Goal: Task Accomplishment & Management: Manage account settings

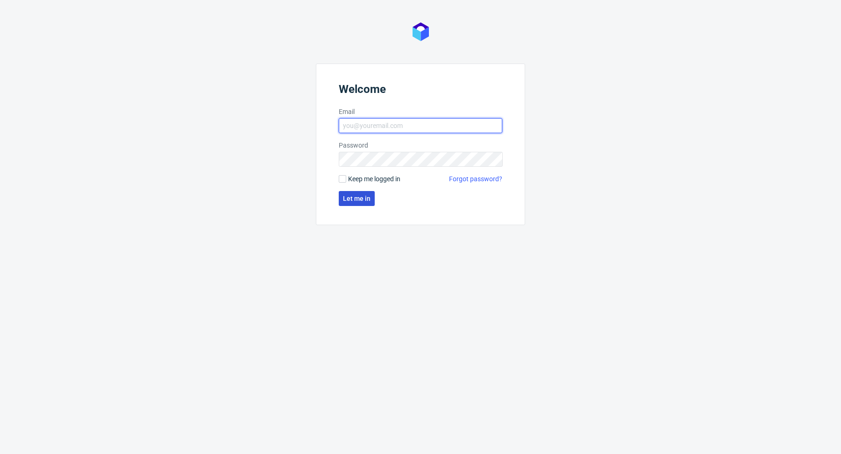
type input "[PERSON_NAME][EMAIL_ADDRESS][PERSON_NAME][DOMAIN_NAME]"
click at [358, 202] on button "Let me in" at bounding box center [357, 198] width 36 height 15
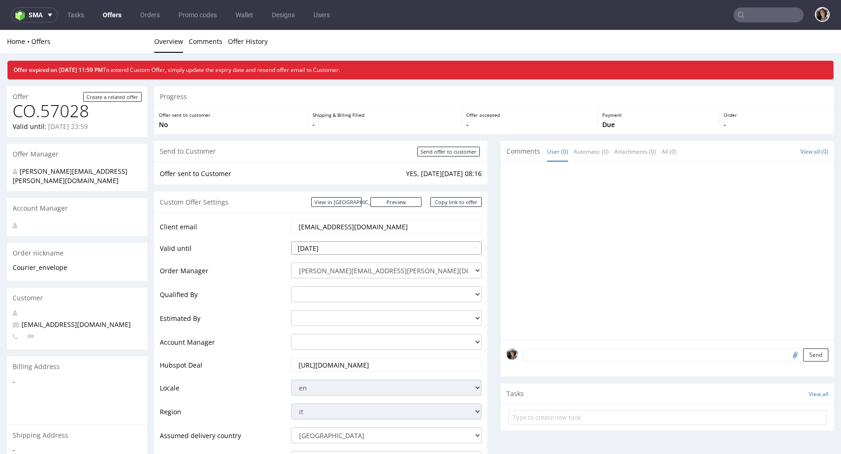
click at [339, 248] on input "2025-10-10" at bounding box center [386, 247] width 191 height 13
click at [314, 191] on td "13" at bounding box center [313, 192] width 14 height 14
type input "[DATE]"
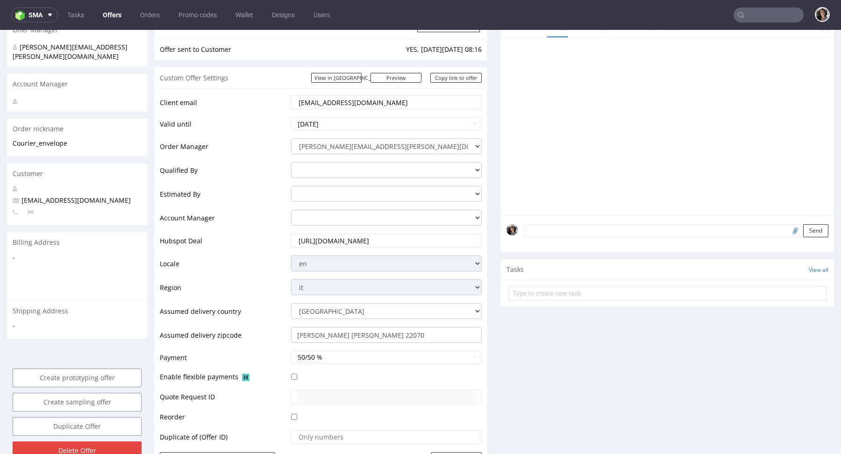
scroll to position [216, 0]
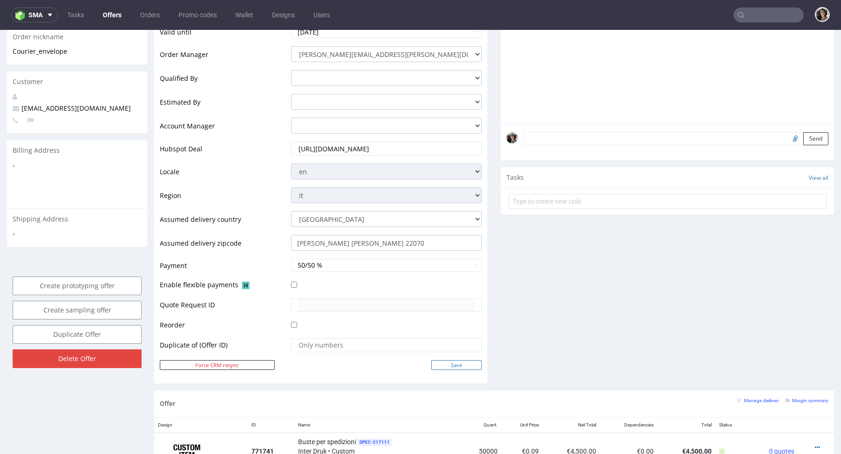
click at [447, 363] on input "Save" at bounding box center [456, 365] width 50 height 10
type input "In progress..."
click at [339, 264] on button "50/50 %" at bounding box center [386, 265] width 191 height 13
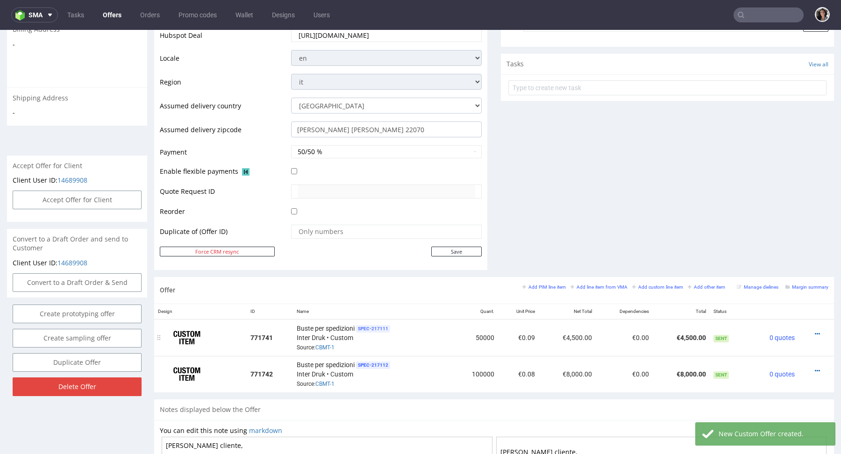
scroll to position [347, 0]
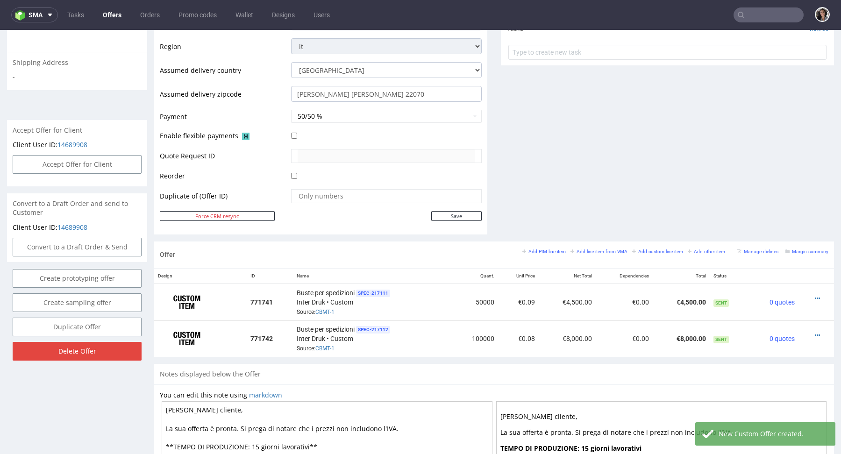
click at [348, 109] on td "50/50 %" at bounding box center [385, 119] width 193 height 21
click at [349, 114] on button "50/50 %" at bounding box center [386, 116] width 191 height 13
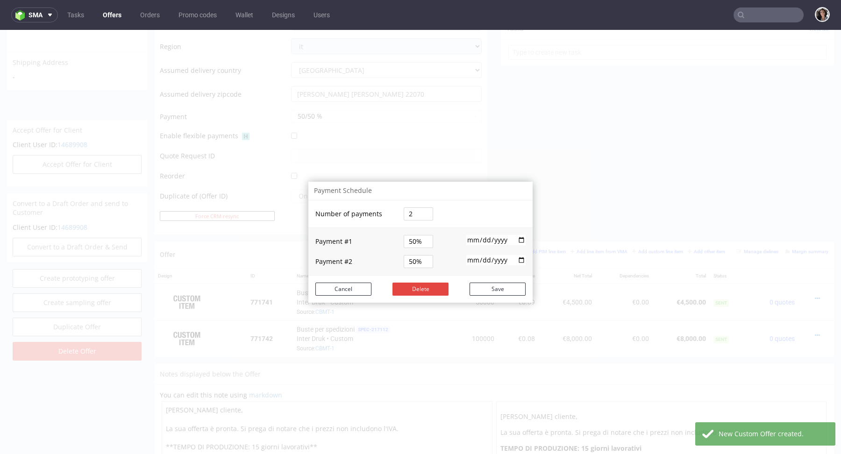
click at [604, 101] on div "Payment Schedule Number of payments 2 Payment # 1 50% 2025-10-13 Payment # 2 50…" at bounding box center [420, 242] width 841 height 424
click at [550, 114] on div "Payment Schedule Number of payments 2 Payment # 1 50% 2025-10-13 Payment # 2 50…" at bounding box center [420, 242] width 841 height 424
click at [338, 284] on button "Cancel" at bounding box center [343, 289] width 56 height 13
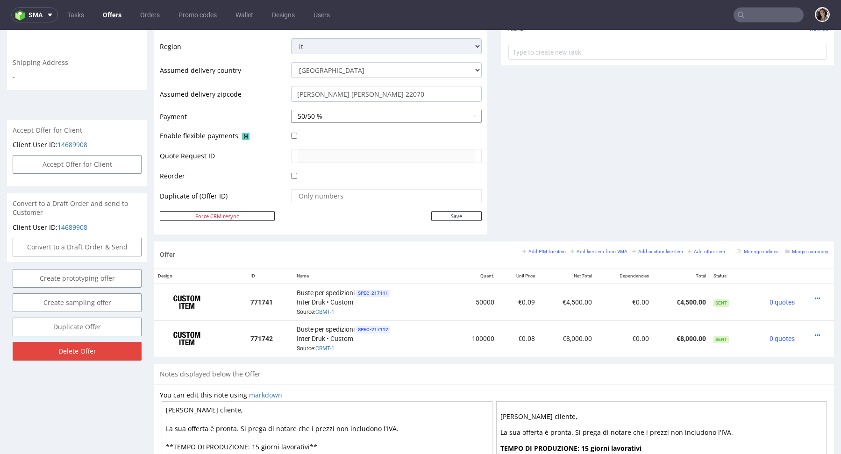
click at [333, 115] on button "50/50 %" at bounding box center [386, 116] width 191 height 13
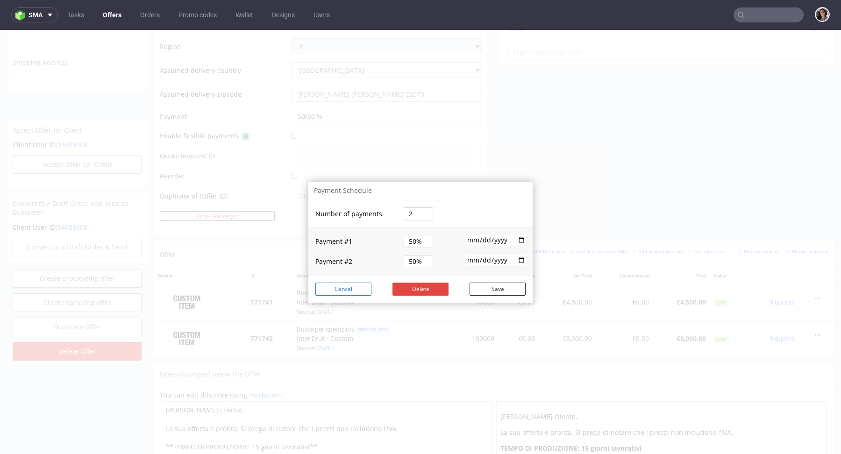
click at [340, 291] on button "Cancel" at bounding box center [343, 289] width 56 height 13
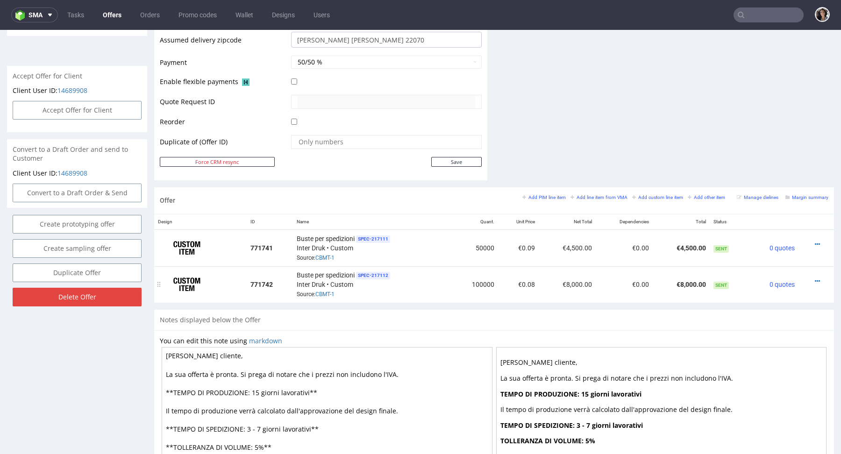
scroll to position [403, 0]
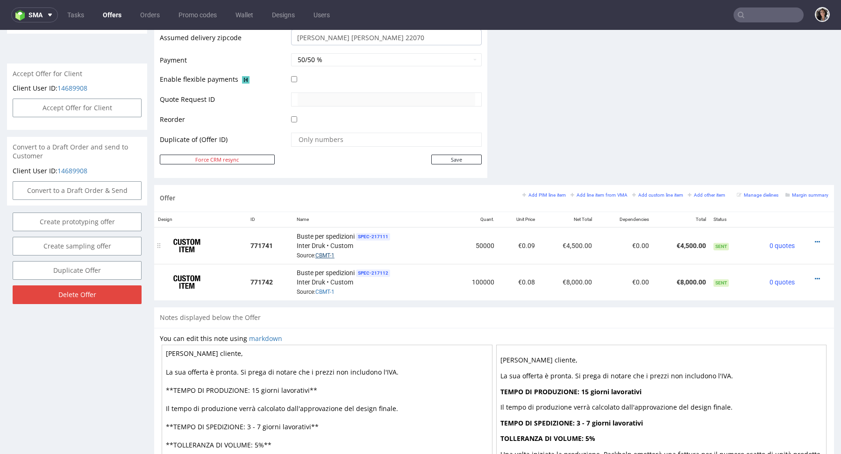
click at [331, 254] on link "CBMT-1" at bounding box center [324, 255] width 19 height 7
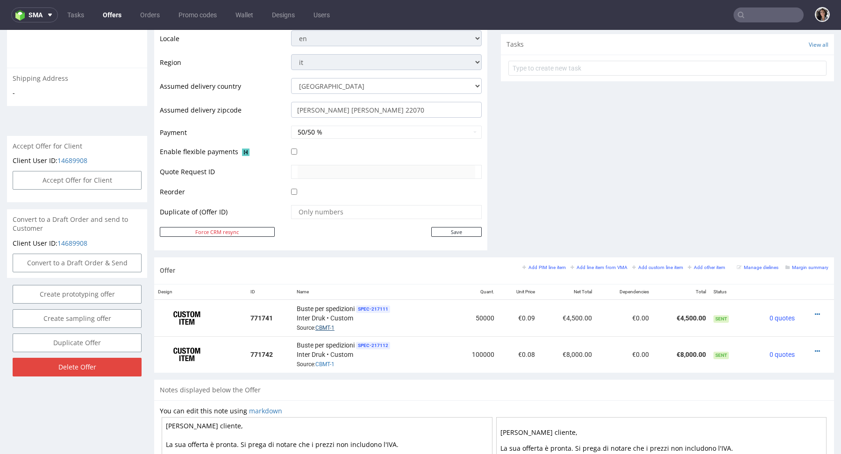
scroll to position [0, 0]
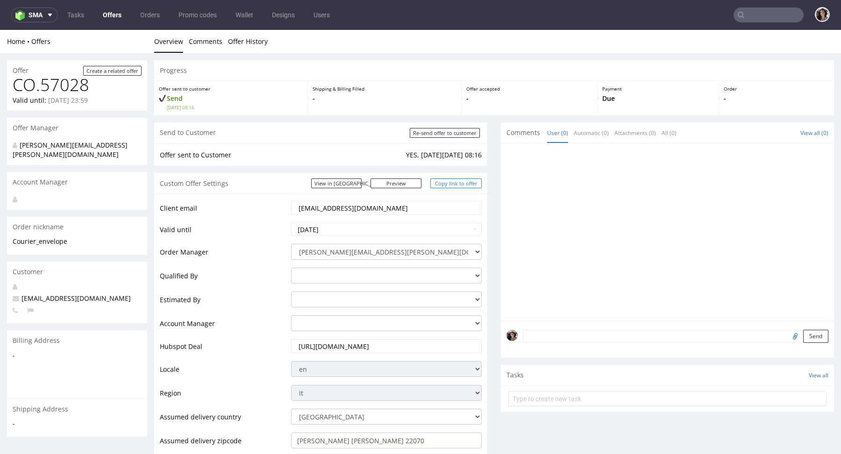
click at [454, 181] on link "Copy link to offer" at bounding box center [455, 183] width 51 height 10
click at [437, 129] on input "Re-send offer to customer" at bounding box center [445, 133] width 70 height 10
type input "In progress..."
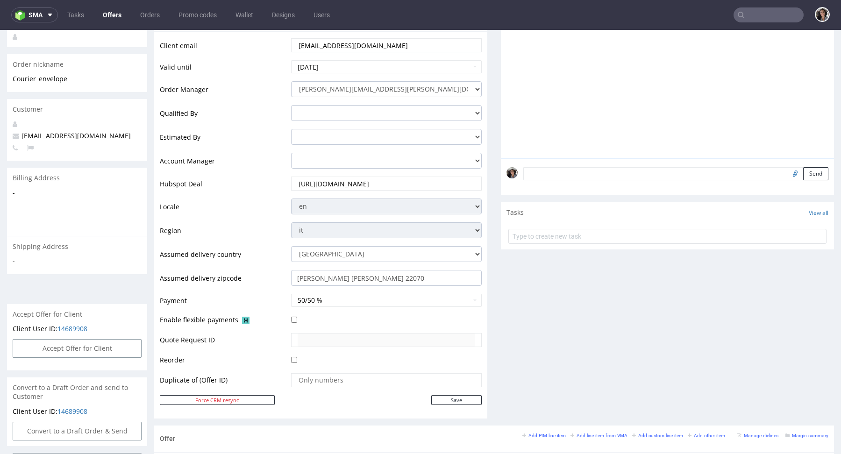
scroll to position [218, 0]
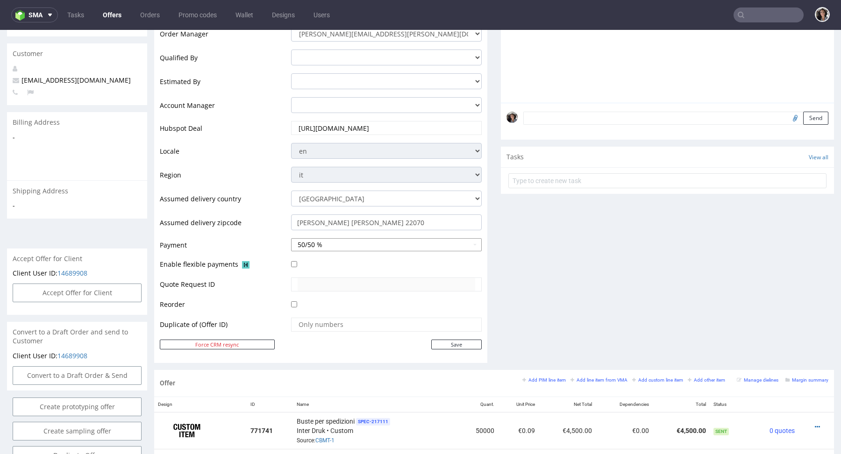
click at [332, 246] on button "50/50 %" at bounding box center [386, 244] width 191 height 13
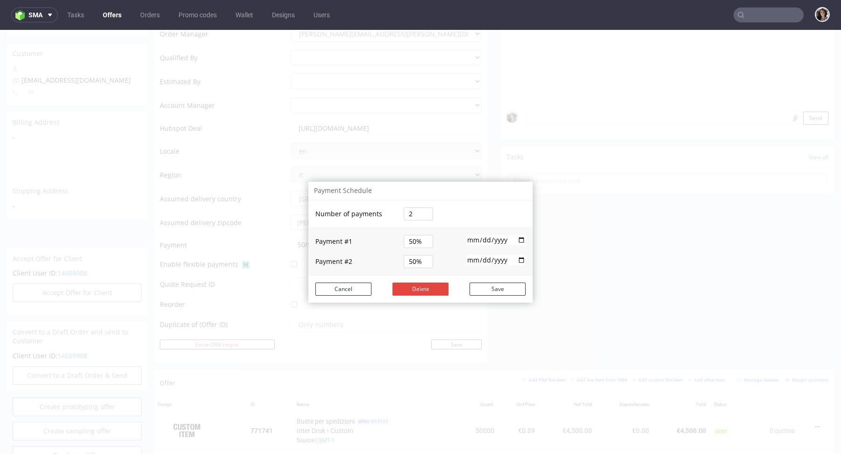
click at [482, 242] on input "[DATE]" at bounding box center [495, 240] width 59 height 10
click at [516, 242] on input "[DATE]" at bounding box center [495, 240] width 59 height 10
type input "2025-10-14"
click at [490, 292] on button "Save" at bounding box center [497, 289] width 56 height 13
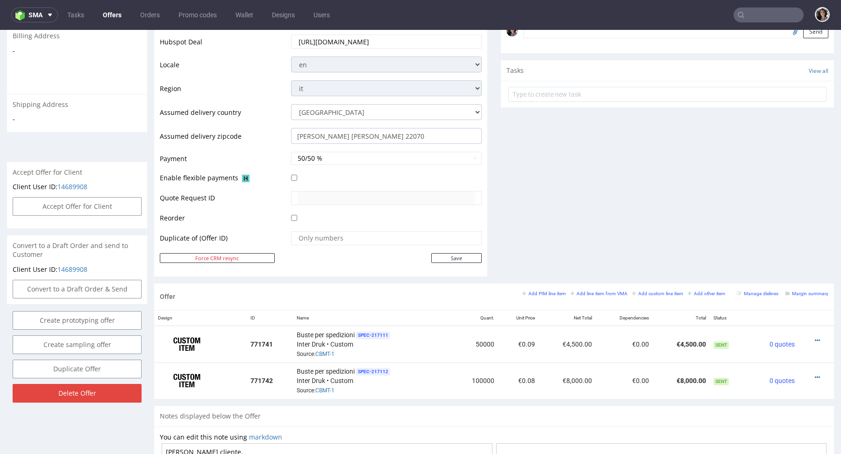
scroll to position [381, 0]
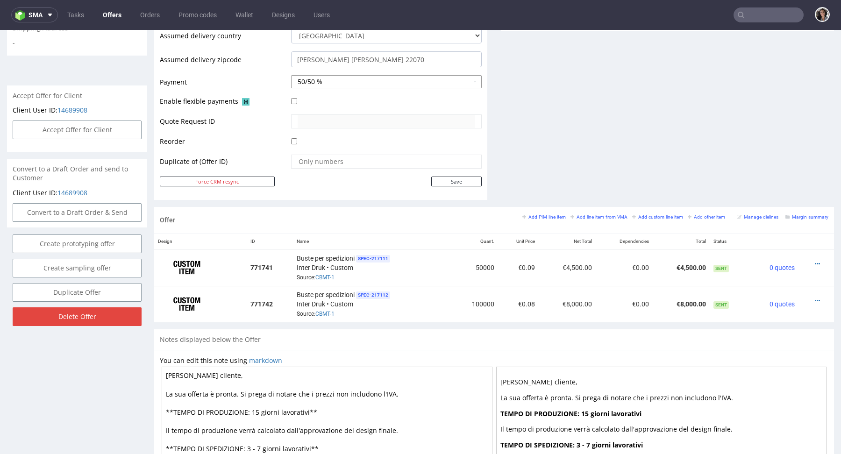
click at [346, 84] on button "50/50 %" at bounding box center [386, 81] width 191 height 13
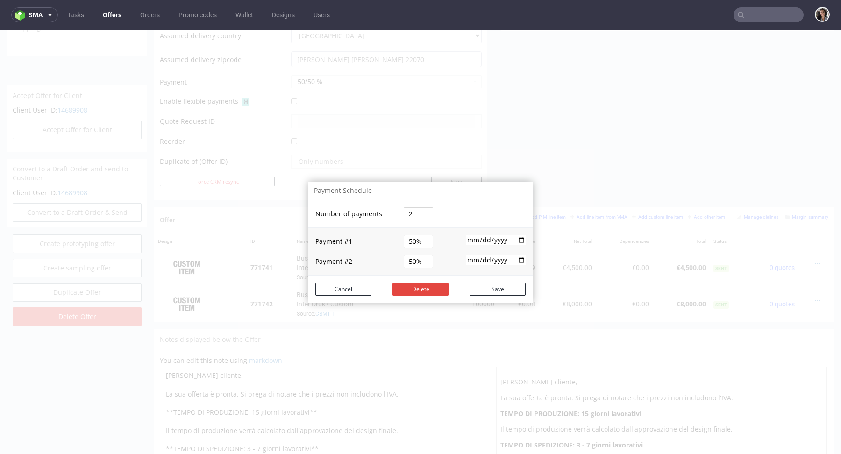
click at [516, 262] on input "2025-11-10" at bounding box center [495, 260] width 59 height 10
type input "2025-11-12"
click at [494, 294] on button "Save" at bounding box center [497, 289] width 56 height 13
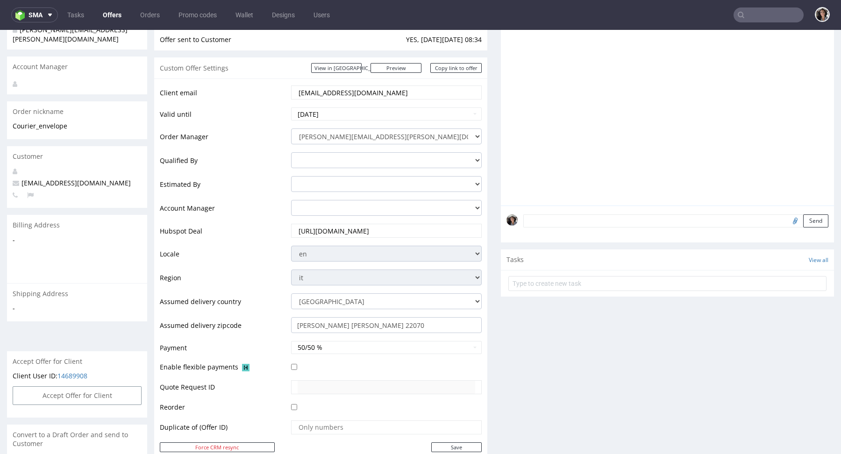
scroll to position [0, 0]
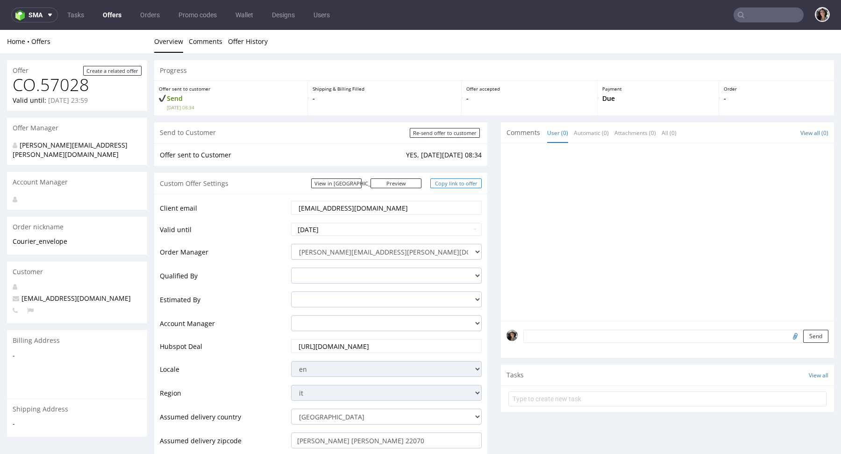
click at [454, 184] on link "Copy link to offer" at bounding box center [455, 183] width 51 height 10
click at [354, 207] on input "[EMAIL_ADDRESS][DOMAIN_NAME]" at bounding box center [386, 207] width 177 height 13
click at [354, 207] on input "fornitori@quiteco.com" at bounding box center [386, 207] width 177 height 13
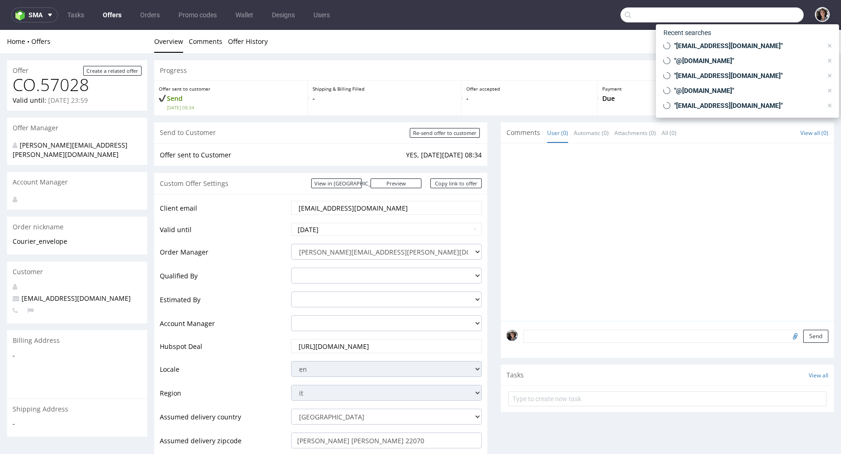
click at [772, 14] on input "text" at bounding box center [711, 14] width 183 height 15
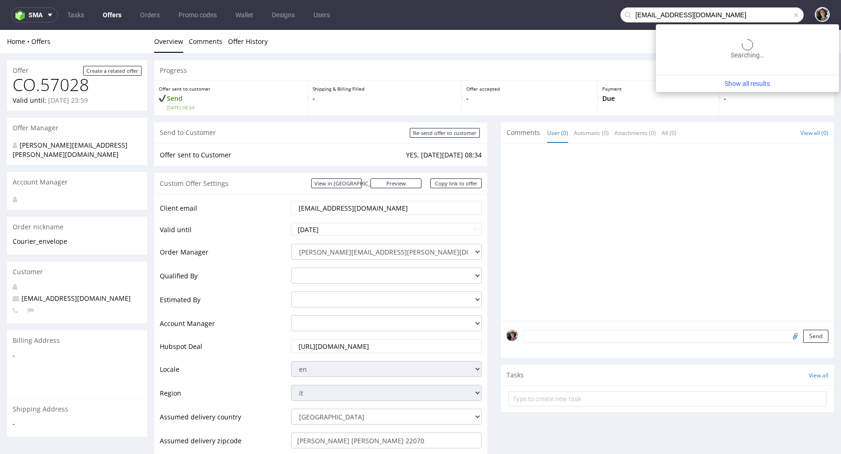
type input "fornitori@quiteco.com"
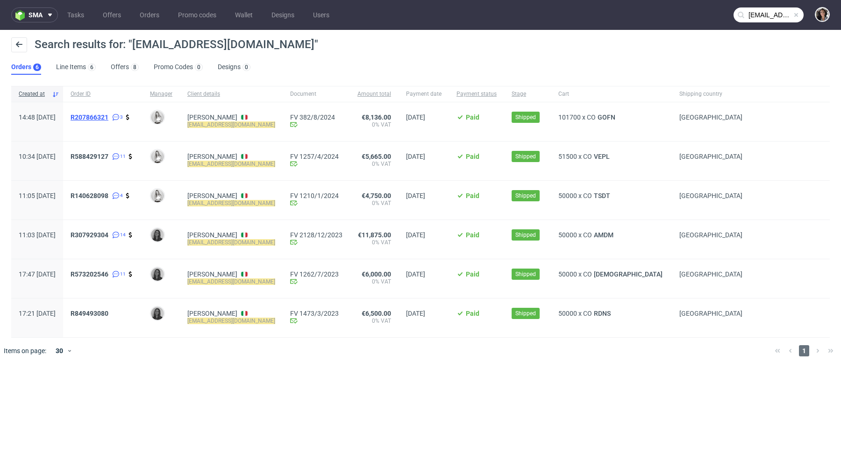
click at [108, 116] on span "R207866321" at bounding box center [90, 116] width 38 height 7
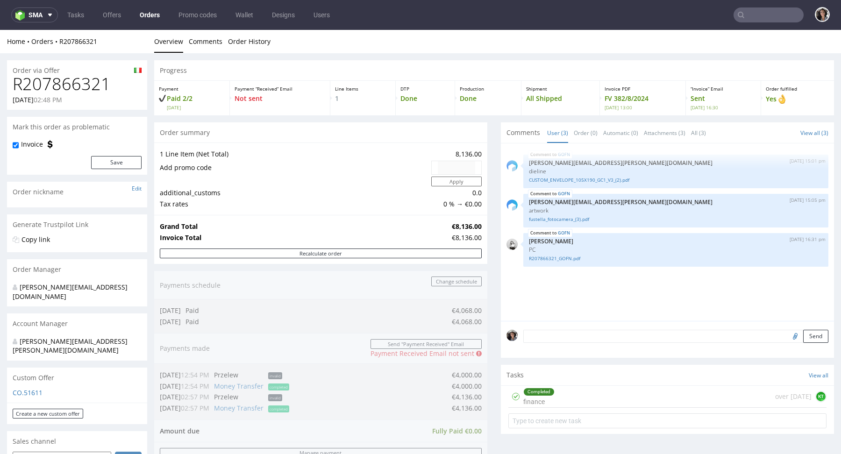
click at [149, 15] on link "Orders" at bounding box center [149, 14] width 31 height 15
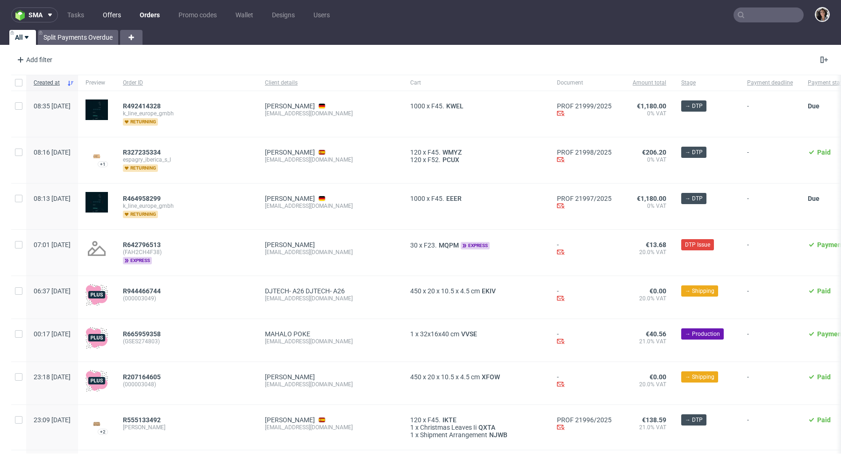
click at [113, 10] on link "Offers" at bounding box center [111, 14] width 29 height 15
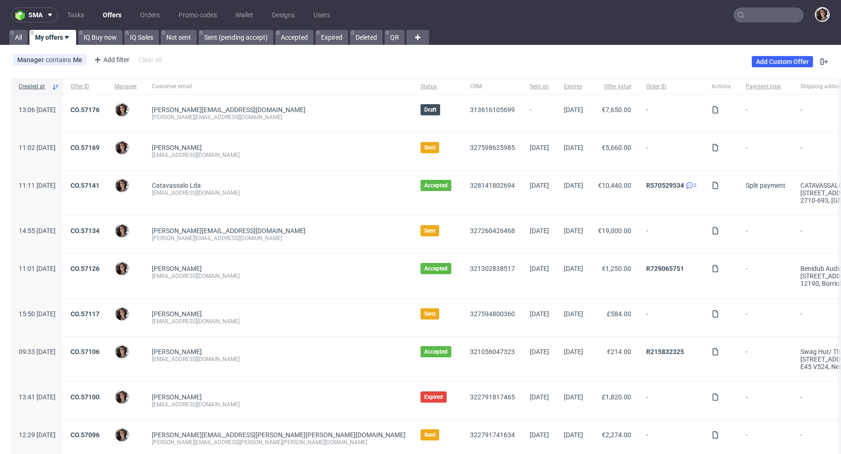
click at [750, 13] on input "text" at bounding box center [768, 14] width 70 height 15
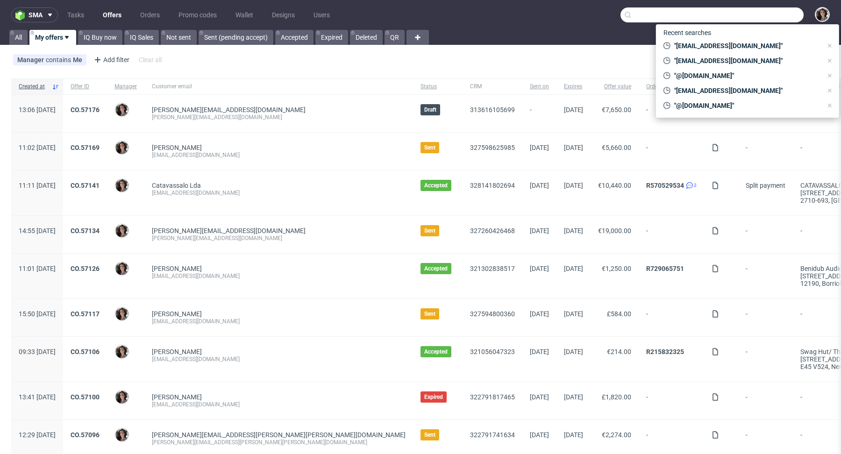
paste input "fornitori@quiteco.com"
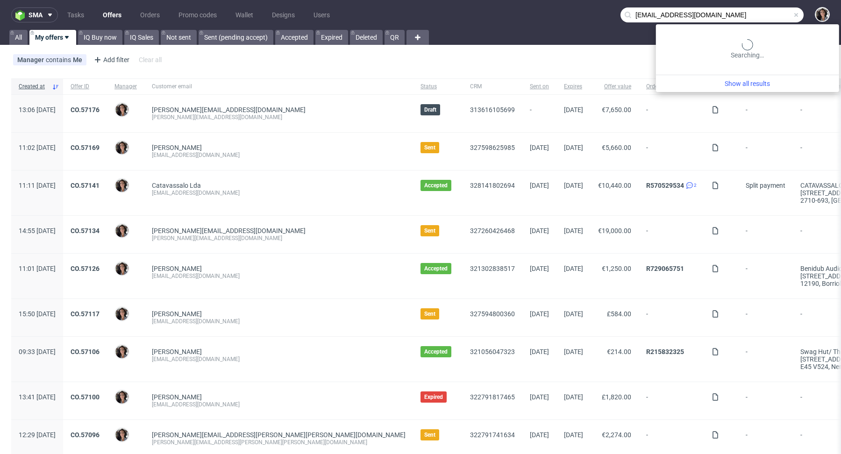
type input "fornitori@quiteco.com"
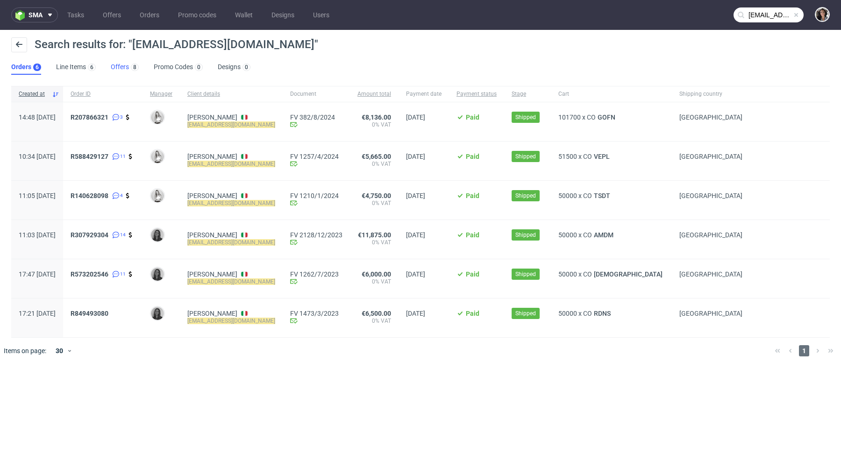
click at [124, 74] on link "Offers 8" at bounding box center [125, 67] width 28 height 15
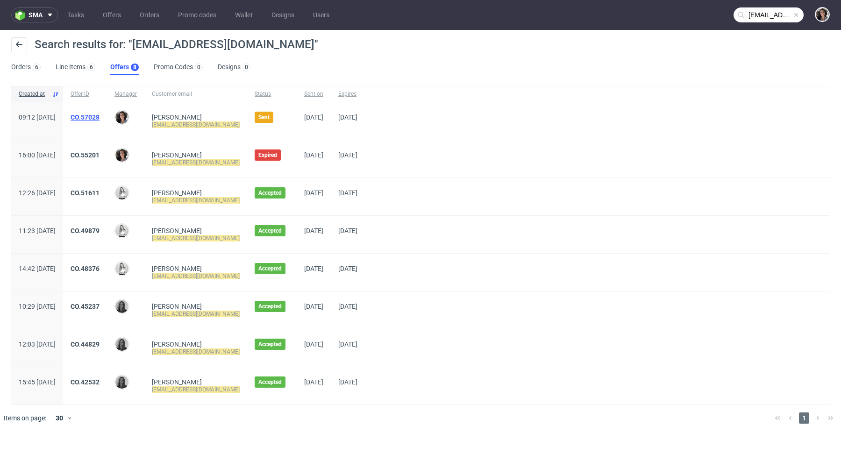
click at [99, 118] on link "CO.57028" at bounding box center [85, 116] width 29 height 7
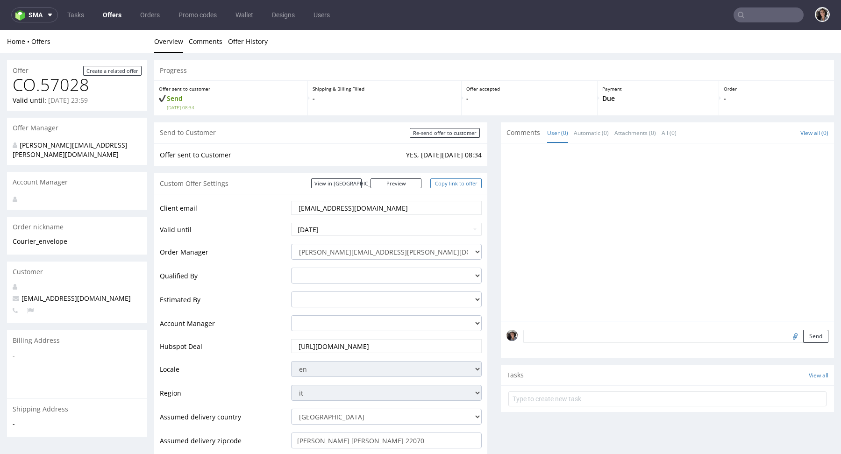
click at [459, 179] on link "Copy link to offer" at bounding box center [455, 183] width 51 height 10
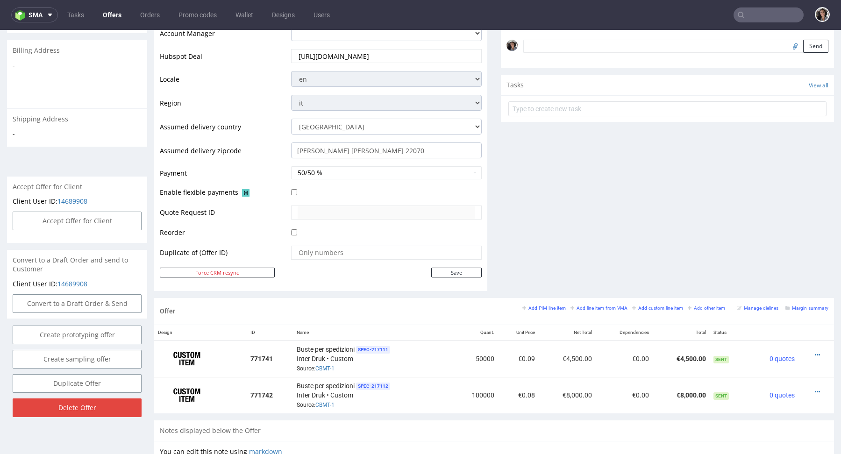
scroll to position [291, 0]
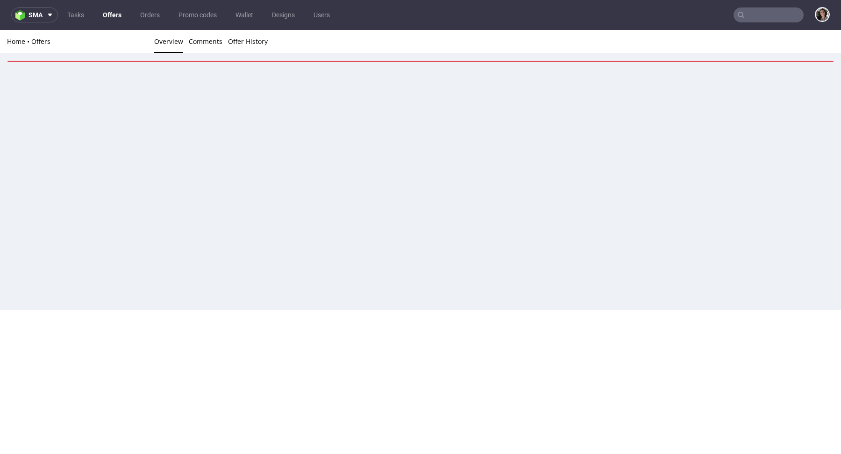
click at [762, 12] on input "text" at bounding box center [768, 14] width 70 height 15
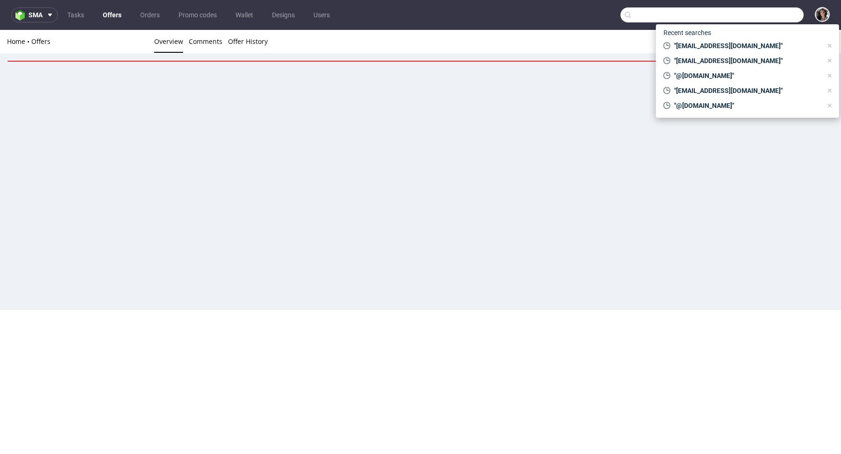
paste input "nathan.b@b-outdoors.com :flag-fr:"
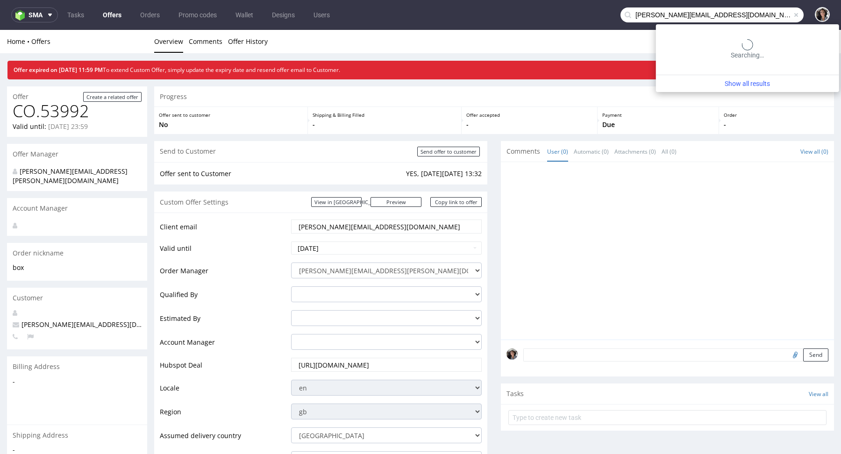
type input "nathan.b@b-outdoors.com"
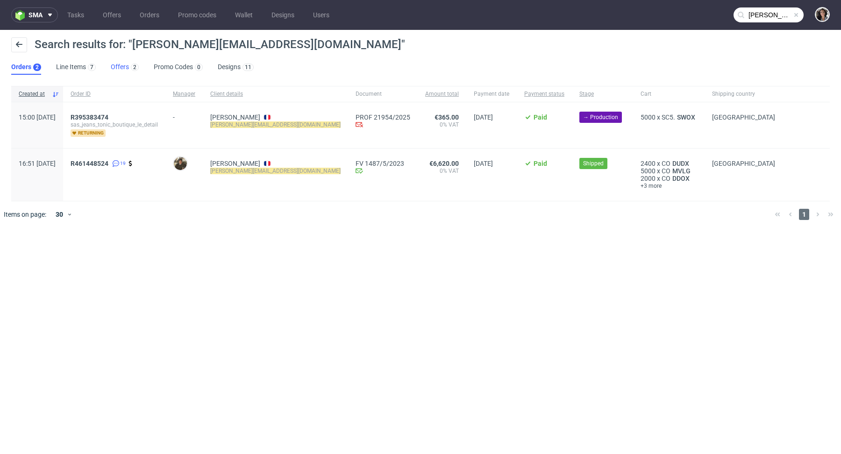
click at [114, 62] on link "Offers 2" at bounding box center [125, 67] width 28 height 15
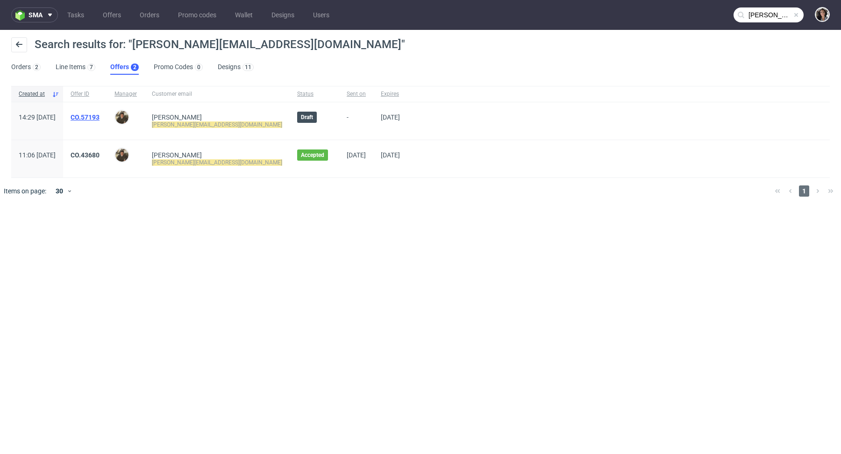
click at [99, 118] on link "CO.57193" at bounding box center [85, 116] width 29 height 7
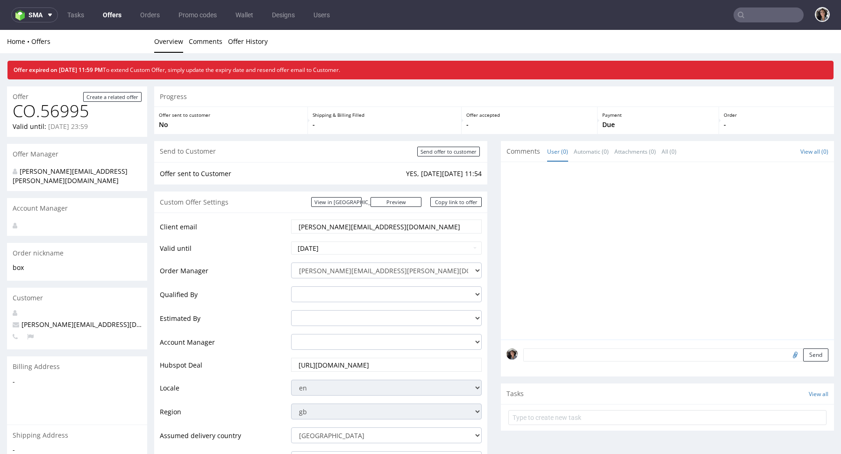
click at [349, 239] on td "eli@fuzzball.club" at bounding box center [385, 230] width 193 height 22
click at [349, 244] on input "2025-10-10" at bounding box center [386, 247] width 191 height 13
click at [340, 189] on td "15" at bounding box center [341, 192] width 14 height 14
type input "2025-10-15"
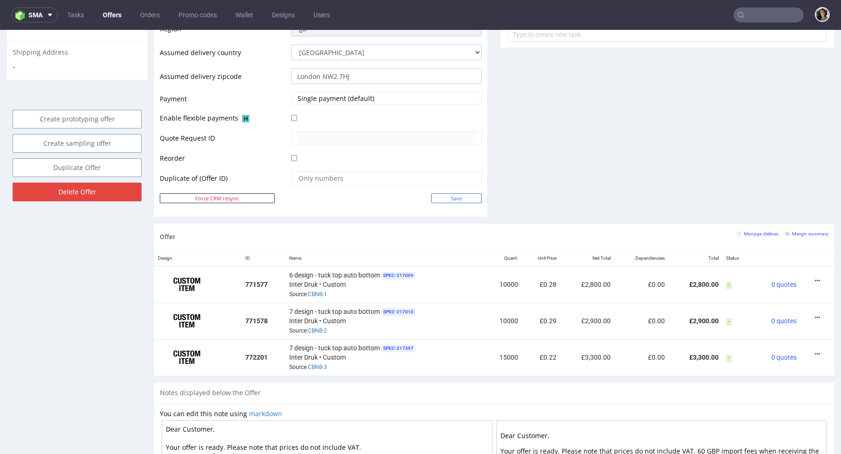
click at [464, 198] on input "Save" at bounding box center [456, 198] width 50 height 10
type input "In progress..."
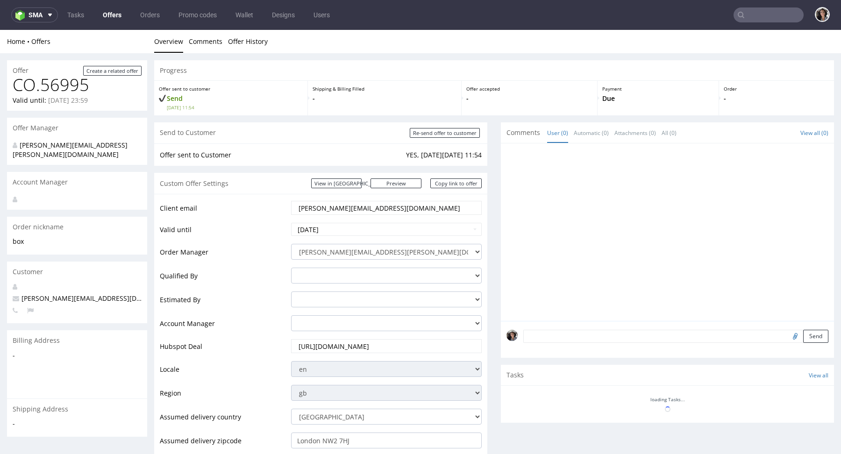
scroll to position [0, 0]
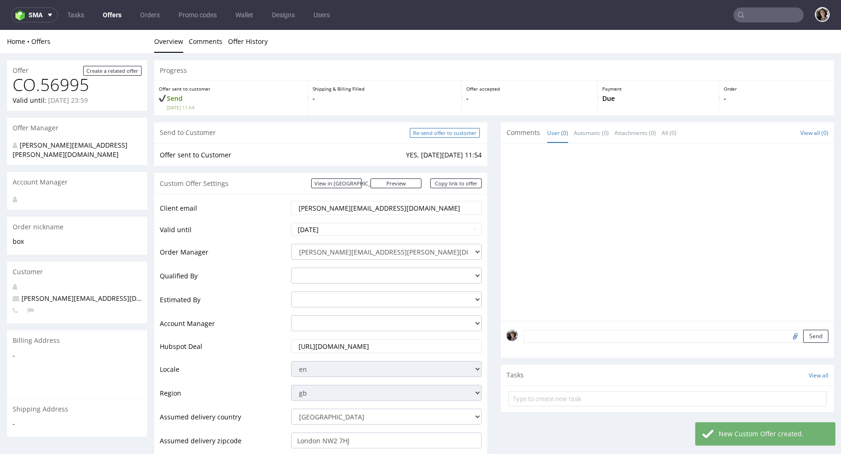
click at [454, 134] on input "Re-send offer to customer" at bounding box center [445, 133] width 70 height 10
type input "In progress..."
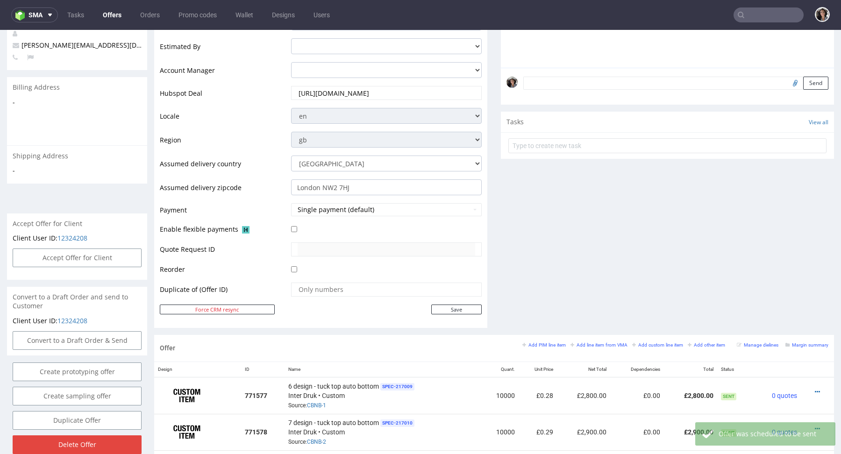
scroll to position [537, 0]
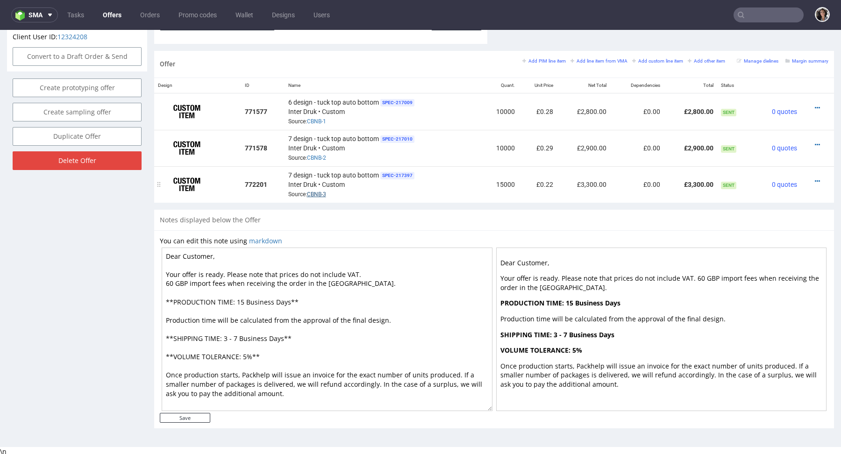
click at [318, 191] on link "CBNB-3" at bounding box center [316, 194] width 19 height 7
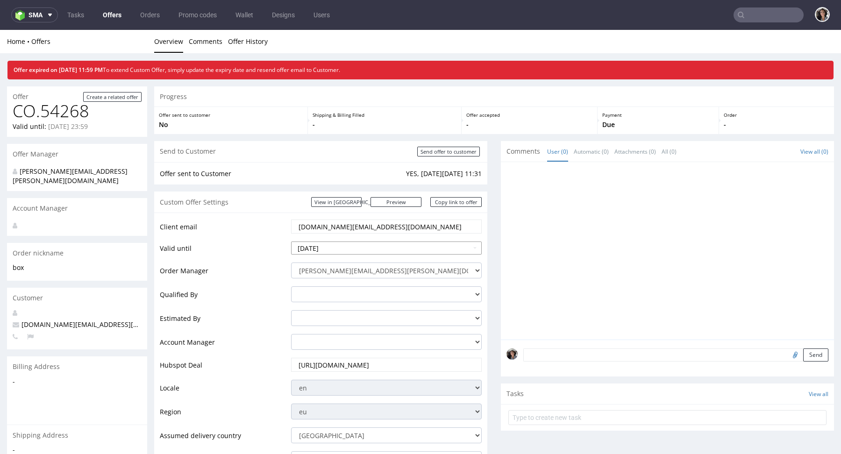
click at [351, 252] on input "[DATE]" at bounding box center [386, 247] width 191 height 13
click at [340, 192] on td "15" at bounding box center [341, 192] width 14 height 14
type input "[DATE]"
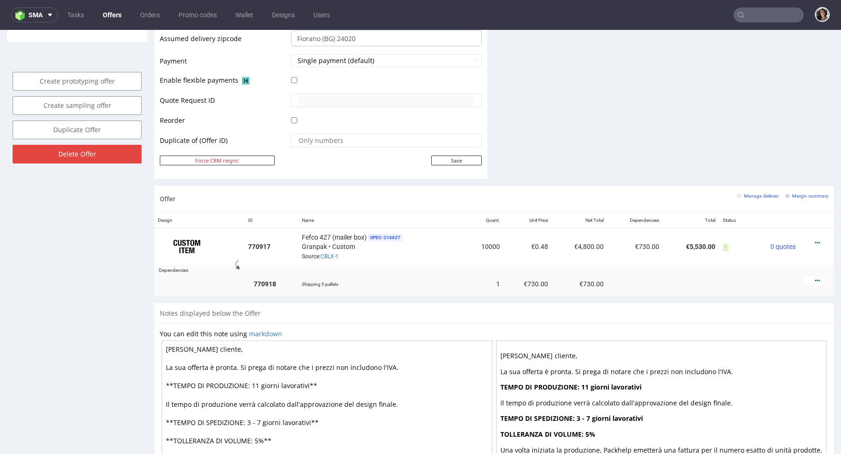
scroll to position [467, 0]
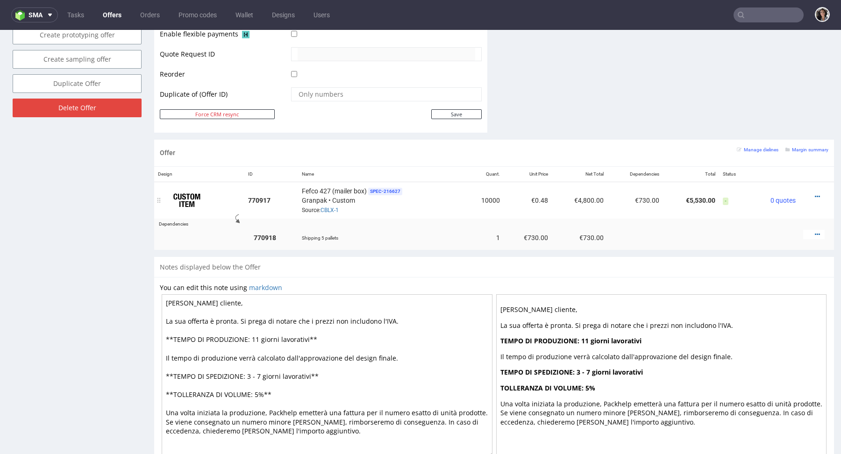
click at [328, 213] on td "Fefco 427 (mailer box) SPEC- 216627 Granpak • Custom Source: CBLX-1" at bounding box center [381, 200] width 166 height 37
click at [328, 198] on div "Fefco 427 (mailer box) SPEC- 216627 Granpak • Custom Source: CBLX-1" at bounding box center [381, 200] width 158 height 29
click at [330, 207] on link "CBLX-1" at bounding box center [329, 210] width 18 height 7
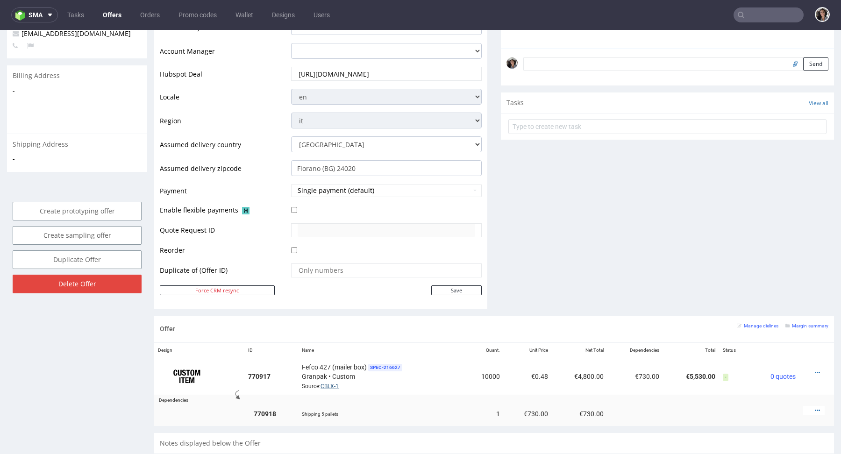
scroll to position [0, 0]
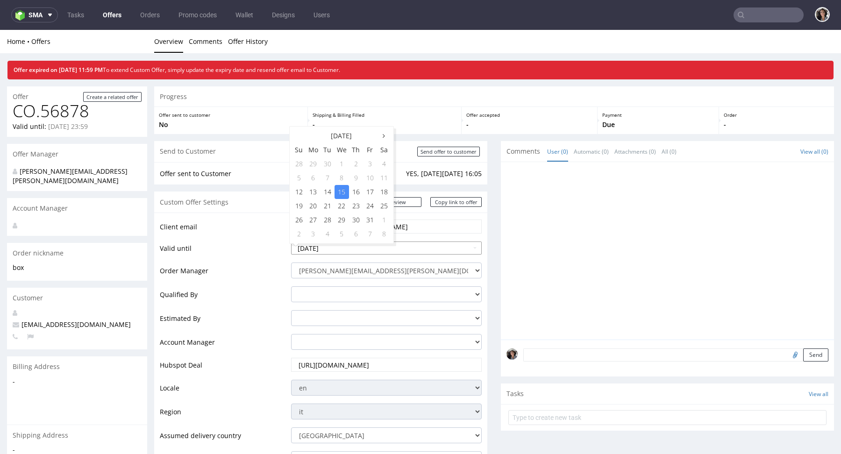
click at [333, 250] on input "2025-10-15" at bounding box center [386, 247] width 191 height 13
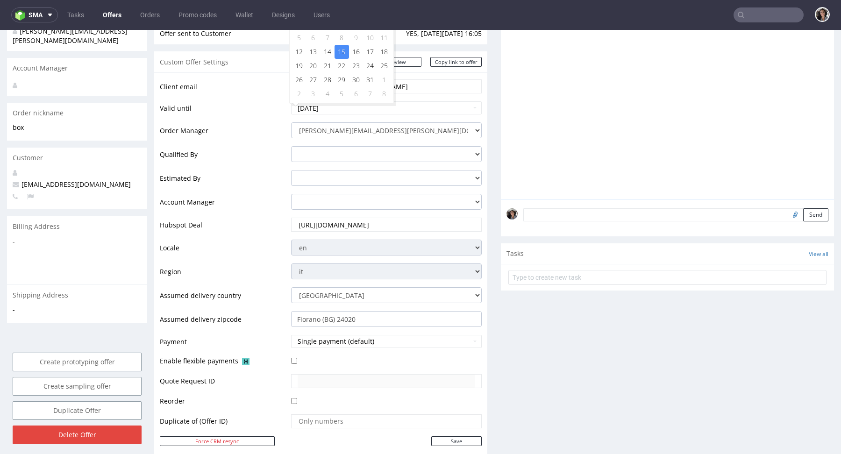
scroll to position [152, 0]
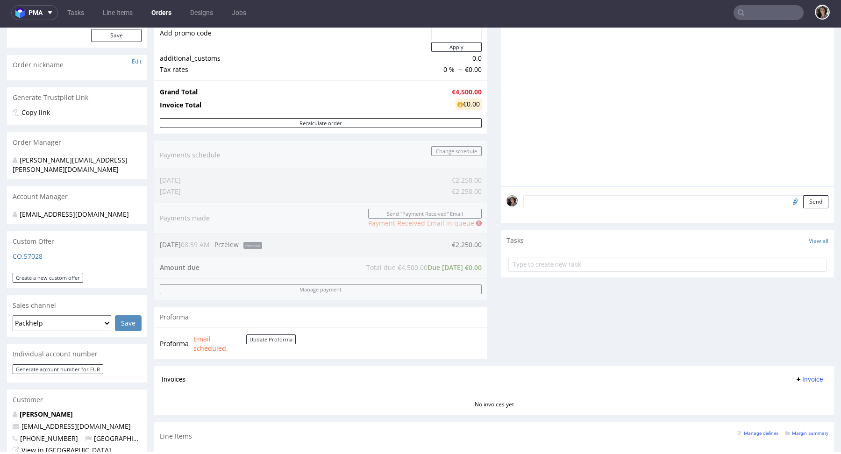
scroll to position [128, 0]
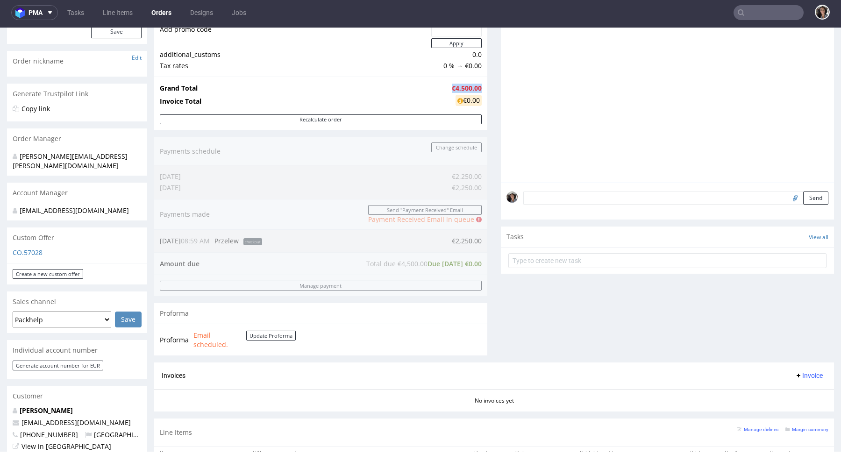
drag, startPoint x: 476, startPoint y: 83, endPoint x: 440, endPoint y: 85, distance: 36.5
click at [449, 85] on td "€4,500.00" at bounding box center [465, 88] width 32 height 11
copy tr "€4,500.00"
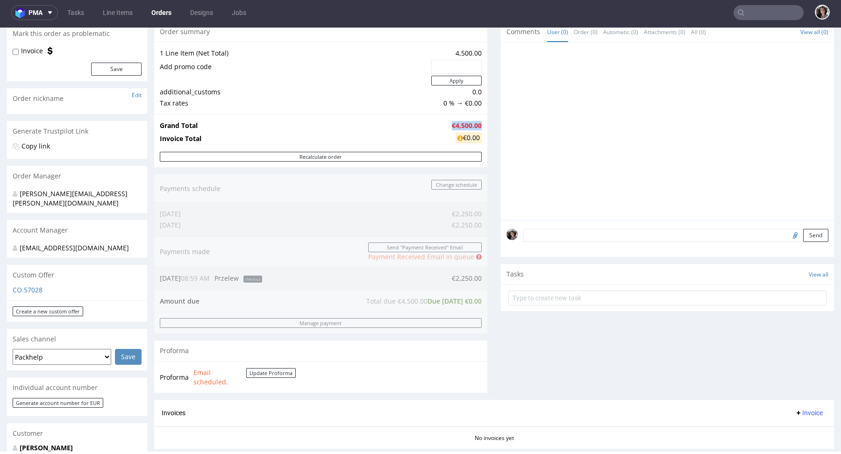
scroll to position [225, 0]
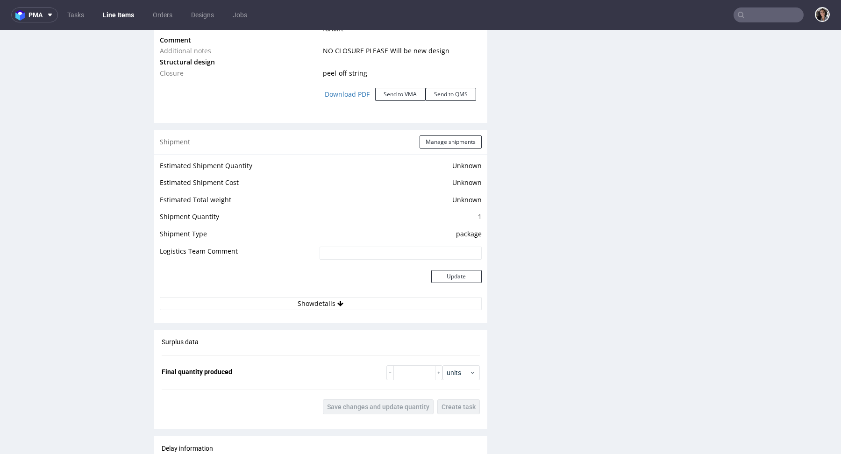
scroll to position [1135, 0]
click at [351, 92] on link "Download PDF" at bounding box center [347, 95] width 56 height 21
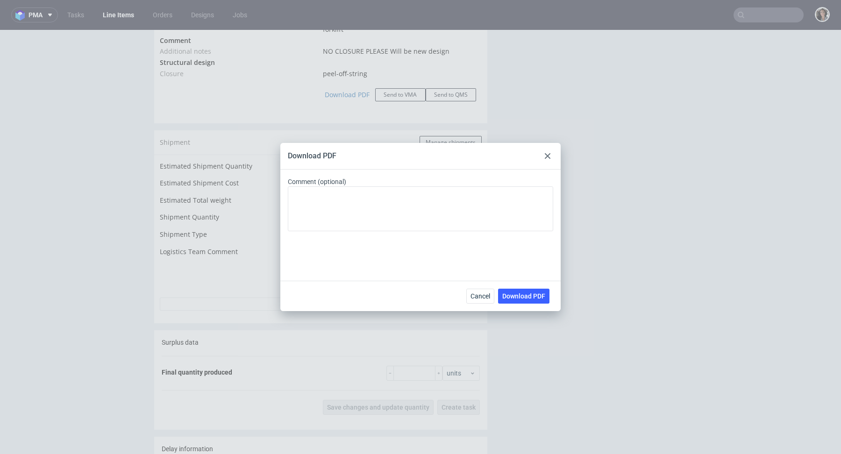
click at [549, 156] on icon at bounding box center [548, 156] width 6 height 6
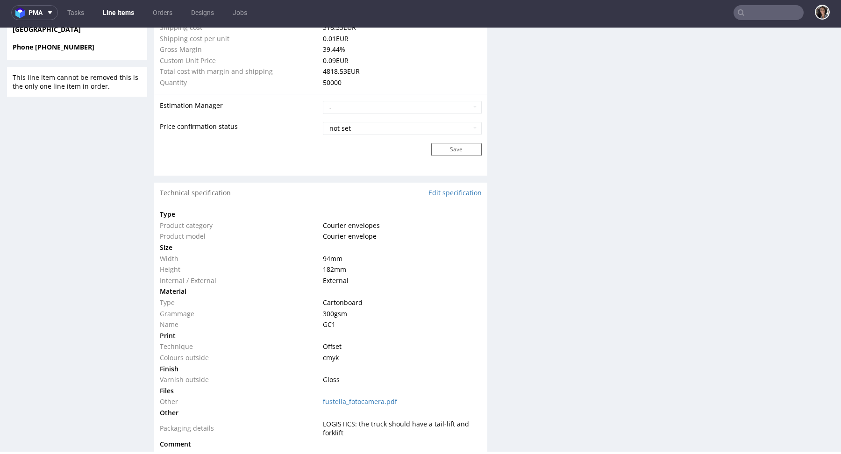
scroll to position [936, 0]
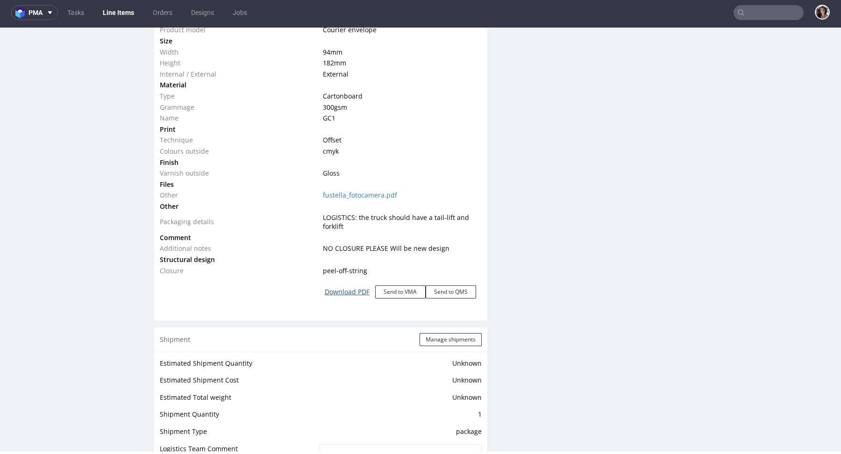
click at [338, 291] on link "Download PDF" at bounding box center [347, 292] width 56 height 21
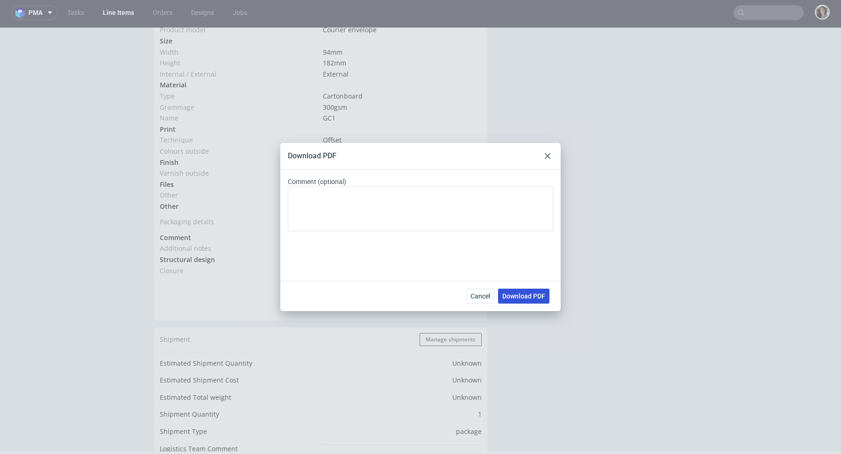
click at [512, 300] on button "Download PDF" at bounding box center [523, 296] width 51 height 15
click at [534, 87] on div "Download PDF Comment (optional) Cancel Download PDF" at bounding box center [420, 227] width 841 height 454
click at [550, 158] on div at bounding box center [547, 155] width 11 height 11
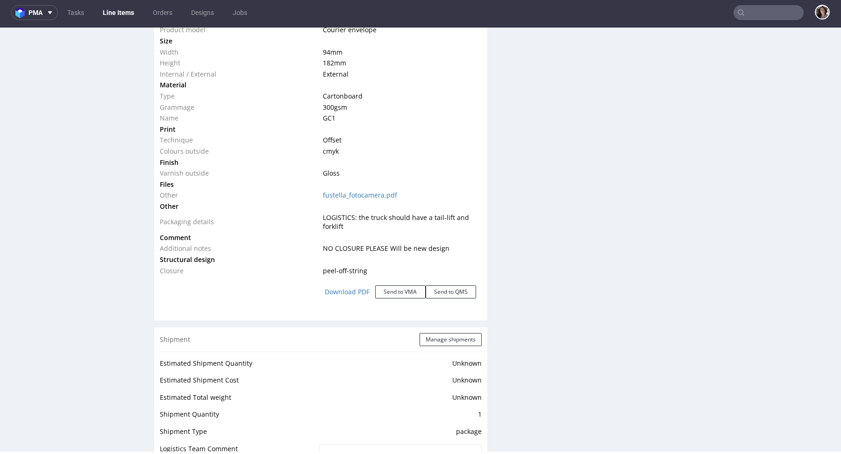
scroll to position [0, 0]
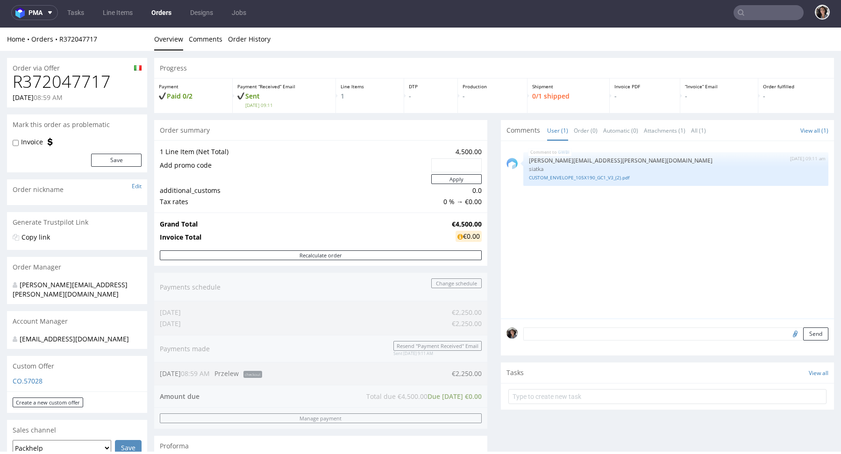
scroll to position [256, 0]
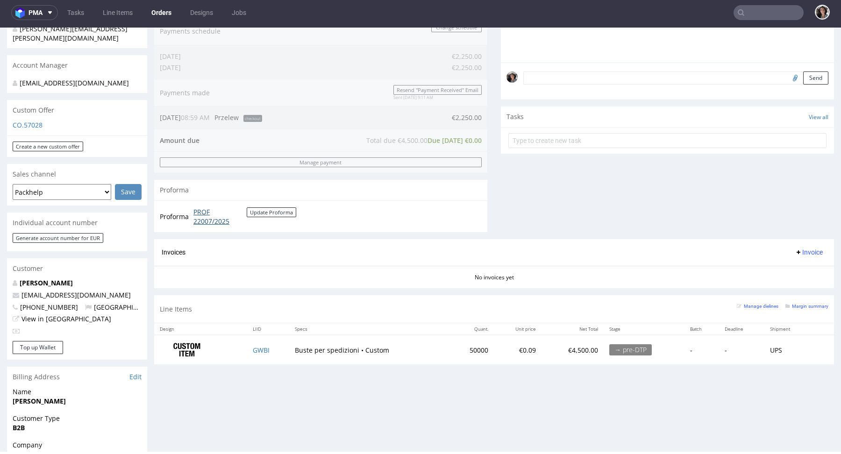
click at [205, 217] on link "PROF 22007/2025" at bounding box center [219, 216] width 53 height 18
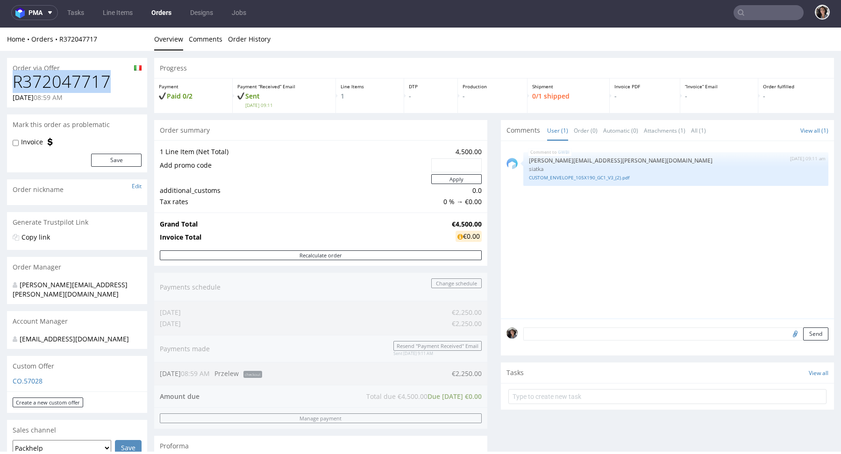
drag, startPoint x: 110, startPoint y: 82, endPoint x: 0, endPoint y: 81, distance: 109.8
copy h1 "R372047717"
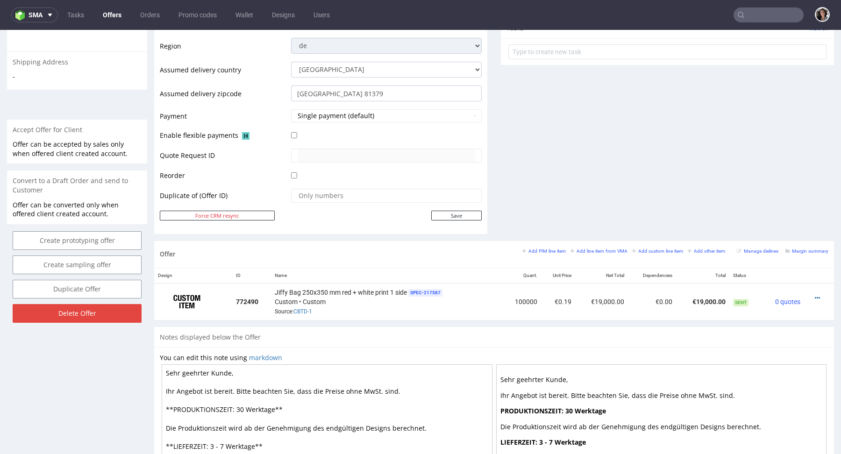
scroll to position [348, 0]
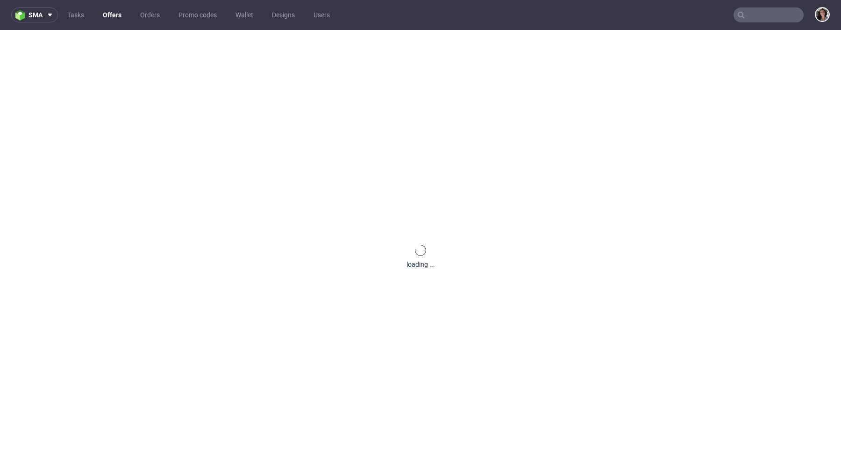
click at [751, 13] on input "text" at bounding box center [768, 14] width 70 height 15
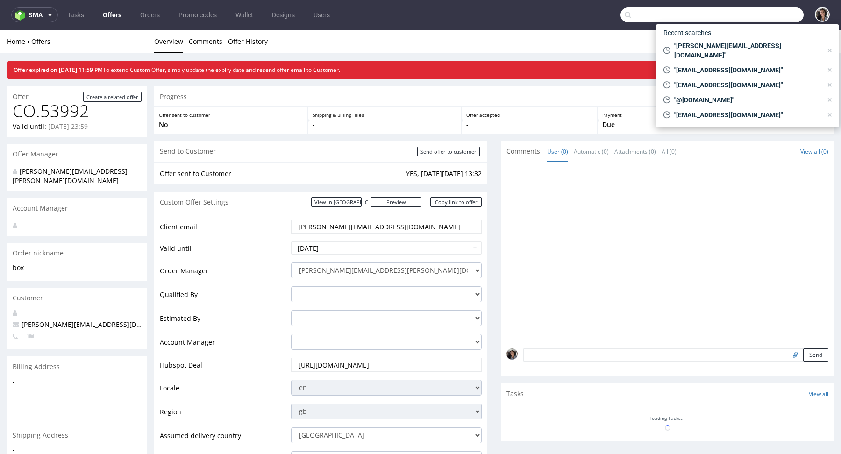
paste input "gregory@bouncesports.co"
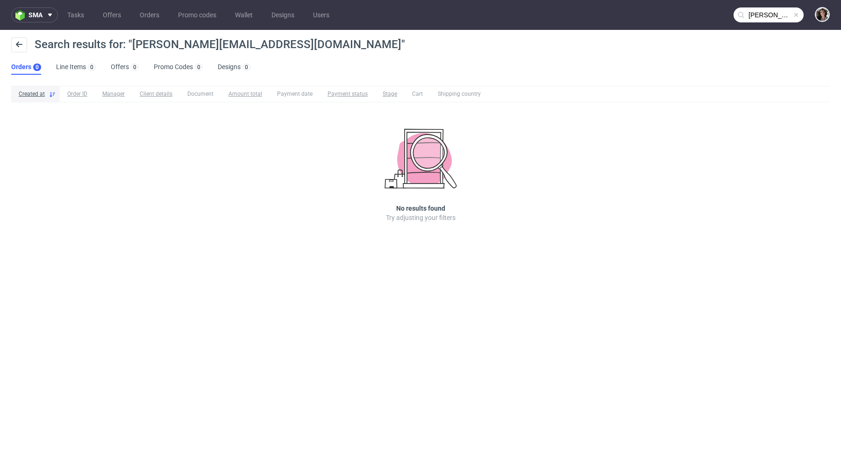
click at [779, 15] on input "gregory@bouncesports.co" at bounding box center [768, 14] width 70 height 15
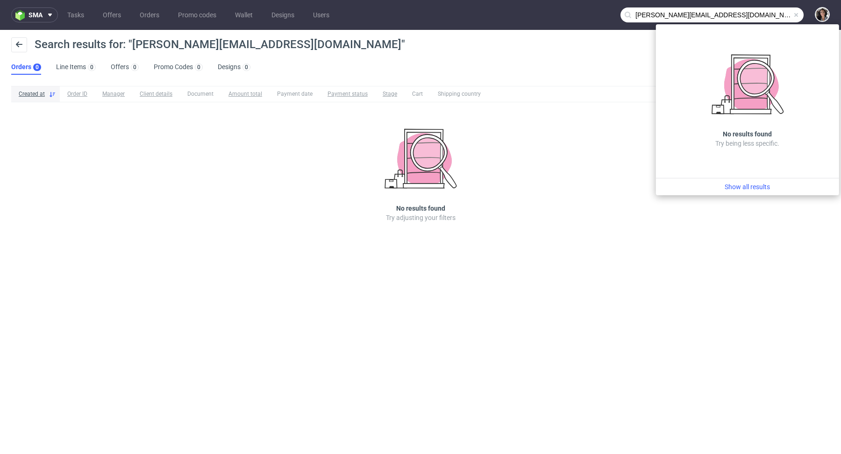
drag, startPoint x: 657, startPoint y: 13, endPoint x: 609, endPoint y: 19, distance: 48.5
click at [609, 19] on nav "sma Tasks Offers Orders Promo codes Wallet Designs Users gregory@bouncesports.co" at bounding box center [420, 15] width 841 height 30
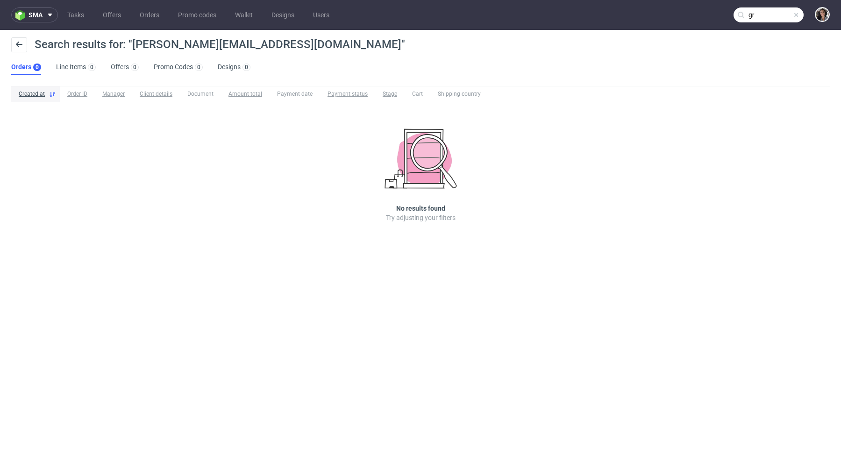
type input "g"
paste input "gregory@bouncesports.co"
click at [775, 17] on input "gregory@bouncesports.co" at bounding box center [768, 14] width 70 height 15
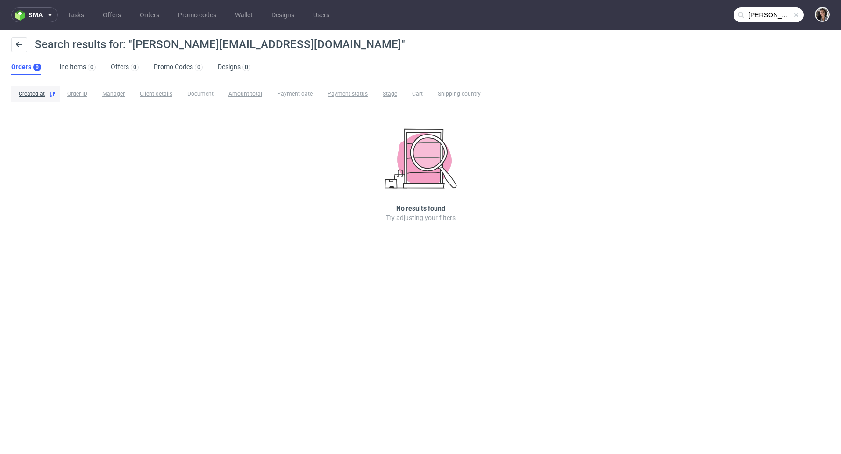
drag, startPoint x: 759, startPoint y: 16, endPoint x: 688, endPoint y: 16, distance: 70.5
click at [688, 16] on nav "sma Tasks Offers Orders Promo codes Wallet Designs Users gregory@bouncesports.co" at bounding box center [420, 15] width 841 height 30
click at [779, 12] on input "gregory@bouncesports.co" at bounding box center [768, 14] width 70 height 15
drag, startPoint x: 777, startPoint y: 15, endPoint x: 741, endPoint y: 15, distance: 35.5
click at [741, 15] on div "gregory@bouncesports.co" at bounding box center [768, 14] width 70 height 15
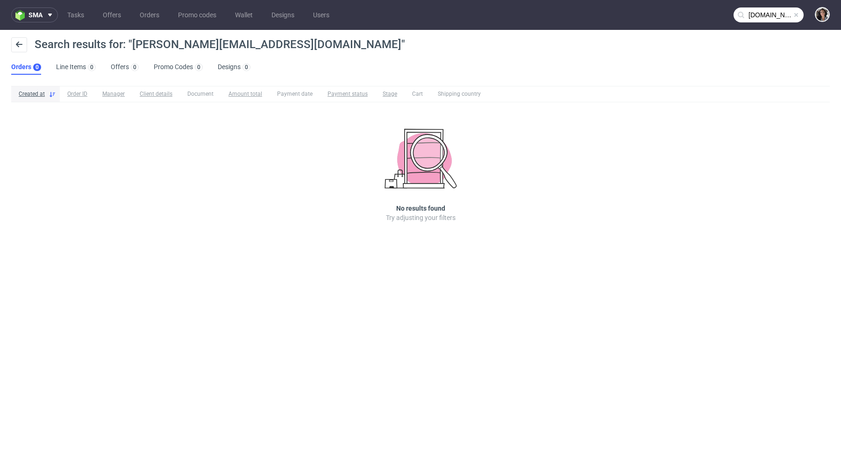
type input "bouncesports.co"
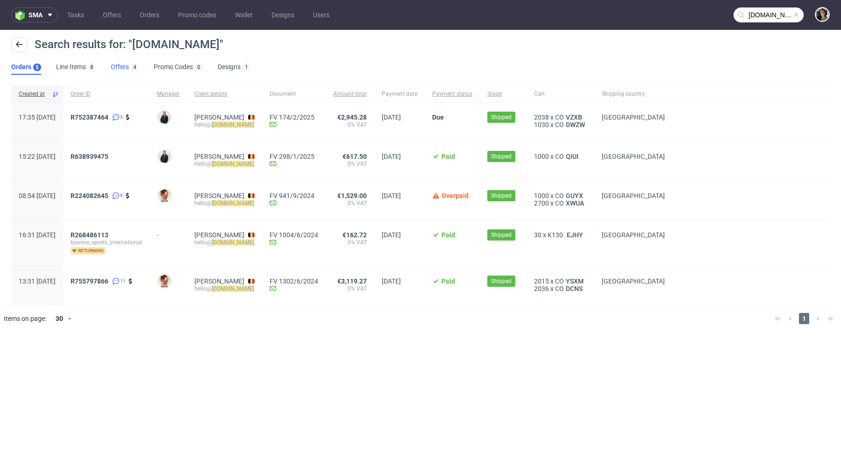
click at [124, 72] on link "Offers 4" at bounding box center [125, 67] width 28 height 15
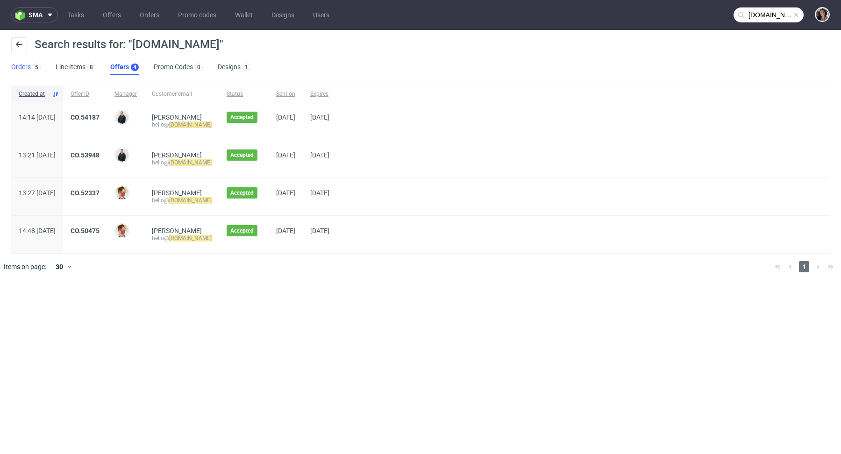
click at [31, 64] on div "5" at bounding box center [36, 66] width 10 height 9
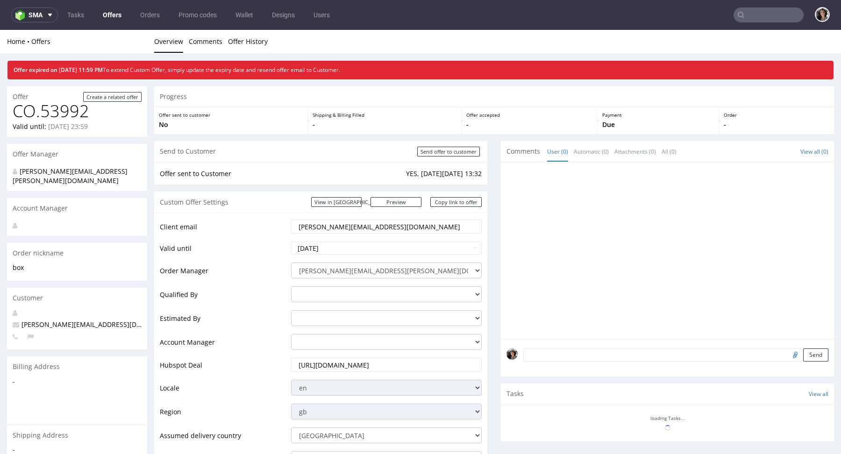
click at [116, 14] on link "Offers" at bounding box center [112, 14] width 30 height 15
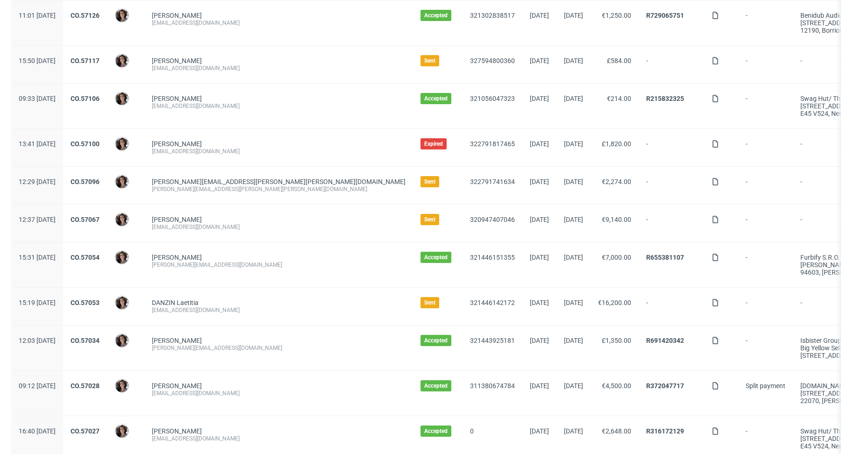
scroll to position [255, 0]
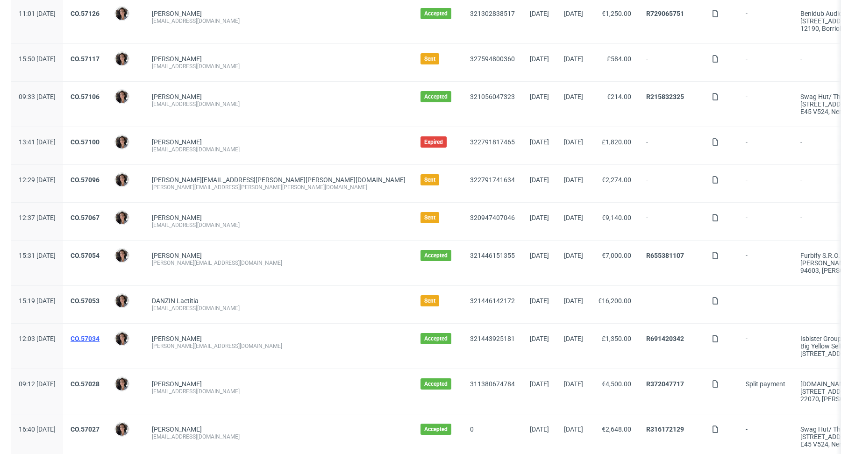
click at [99, 336] on link "CO.57034" at bounding box center [85, 338] width 29 height 7
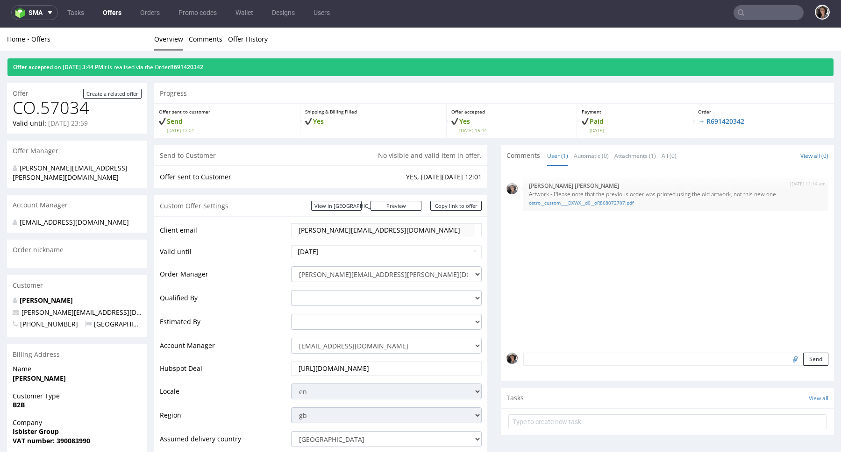
scroll to position [520, 0]
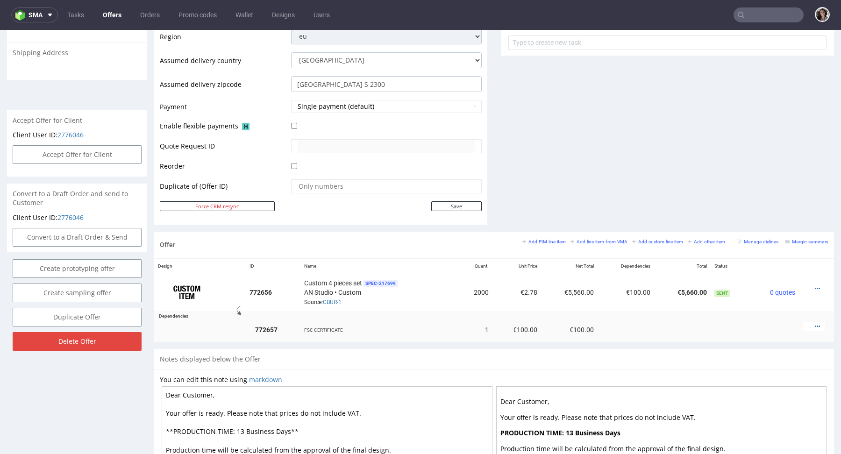
scroll to position [360, 0]
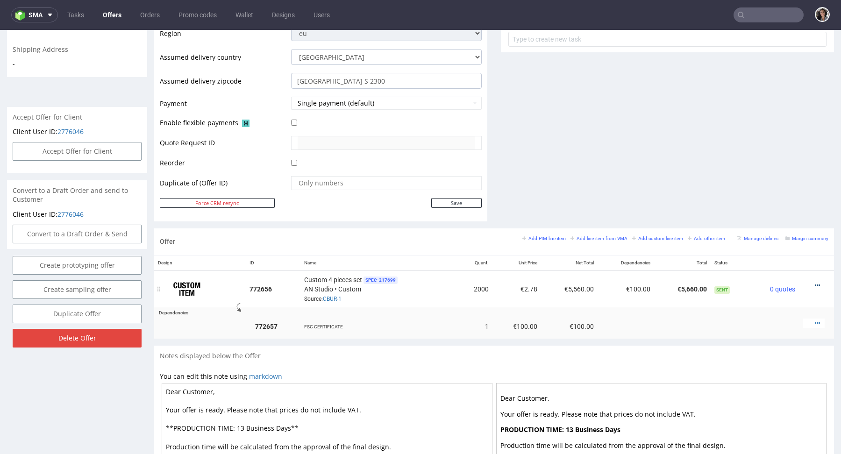
click at [815, 282] on icon at bounding box center [817, 285] width 5 height 7
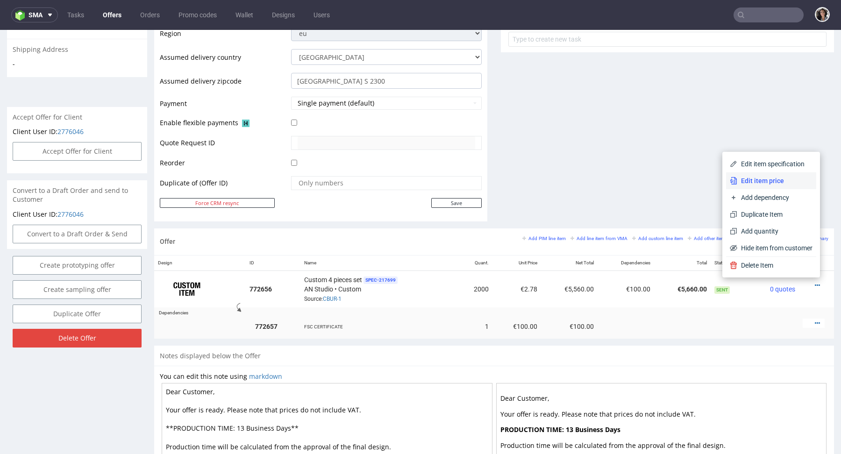
click at [758, 185] on span "Edit item price" at bounding box center [774, 180] width 75 height 9
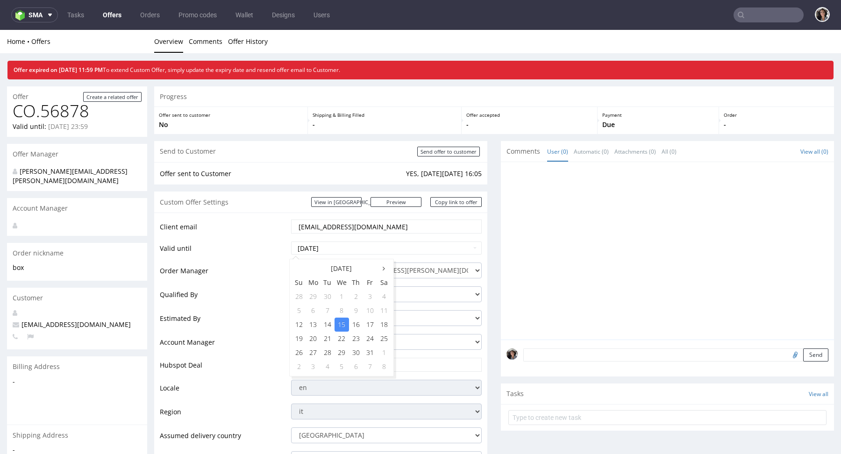
scroll to position [152, 0]
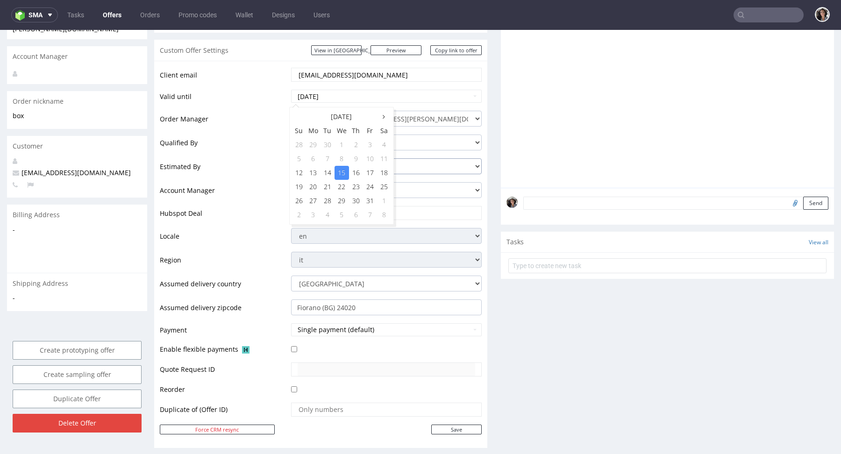
click at [439, 158] on select "adam.fabirkiewicz@packhelp.com antonina.plotek@packhelp.com daniel.kaminski@pac…" at bounding box center [386, 166] width 191 height 16
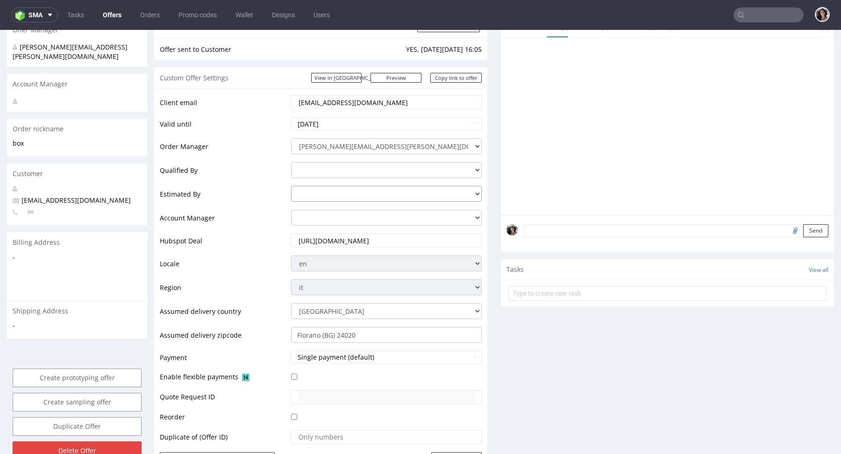
scroll to position [0, 0]
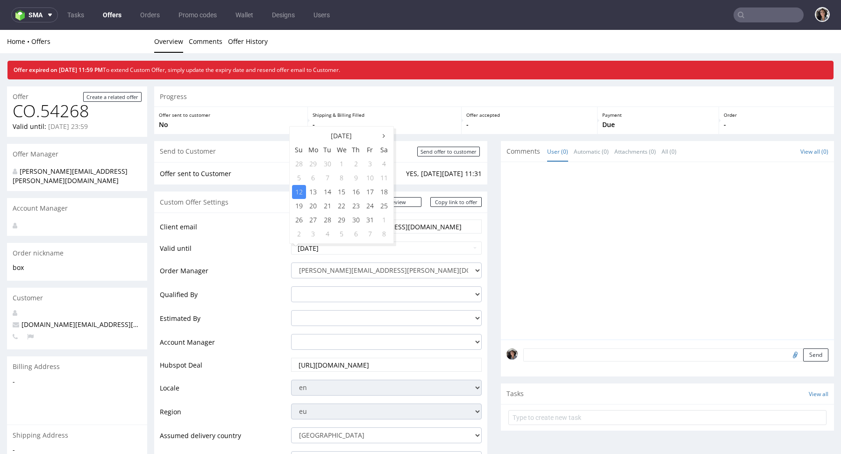
click at [425, 241] on td "[DATE]" at bounding box center [385, 251] width 193 height 21
